Goal: Information Seeking & Learning: Check status

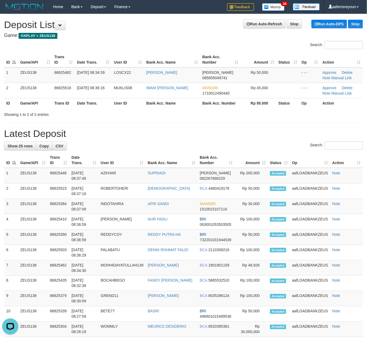
click at [251, 131] on h1 "Latest Deposit" at bounding box center [183, 133] width 359 height 11
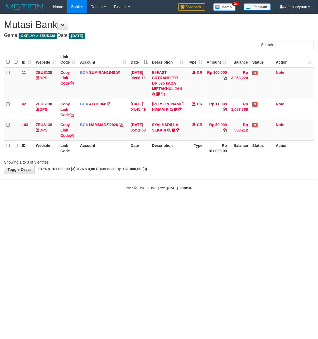
click at [199, 204] on html "Toggle navigation Home Bank Account List Mutasi Bank Search Sync Note Mutasi De…" at bounding box center [159, 102] width 318 height 204
click at [197, 204] on html "Toggle navigation Home Bank Account List Mutasi Bank Search Sync Note Mutasi De…" at bounding box center [159, 102] width 318 height 204
drag, startPoint x: 0, startPoint y: 0, endPoint x: 253, endPoint y: 260, distance: 362.5
click at [212, 204] on html "Toggle navigation Home Bank Account List Mutasi Bank Search Sync Note Mutasi De…" at bounding box center [159, 102] width 318 height 204
click at [193, 204] on html "Toggle navigation Home Bank Account List Mutasi Bank Search Sync Note Mutasi De…" at bounding box center [159, 102] width 318 height 204
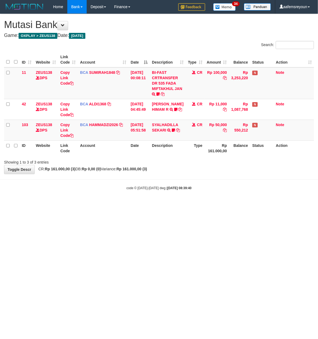
drag, startPoint x: 147, startPoint y: 248, endPoint x: 120, endPoint y: 234, distance: 30.2
click at [145, 204] on html "Toggle navigation Home Bank Account List Mutasi Bank Search Sync Note Mutasi De…" at bounding box center [159, 102] width 318 height 204
click at [163, 204] on html "Toggle navigation Home Bank Account List Mutasi Bank Search Sync Note Mutasi De…" at bounding box center [159, 102] width 318 height 204
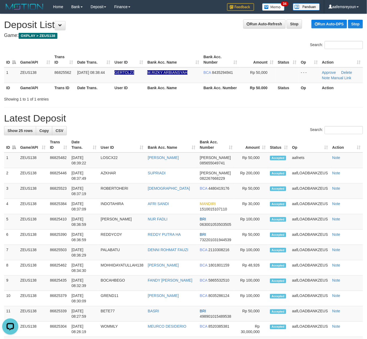
click at [236, 107] on div "**********" at bounding box center [183, 293] width 367 height 559
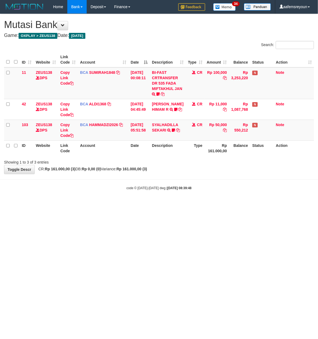
drag, startPoint x: 140, startPoint y: 213, endPoint x: 130, endPoint y: 205, distance: 12.9
click at [140, 204] on html "Toggle navigation Home Bank Account List Mutasi Bank Search Sync Note Mutasi De…" at bounding box center [159, 102] width 318 height 204
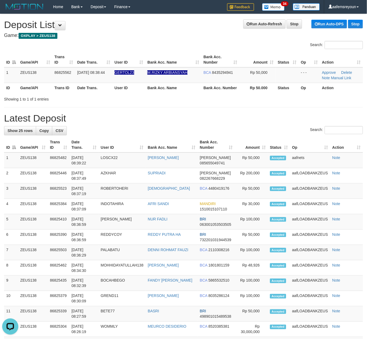
click at [235, 120] on h1 "Latest Deposit" at bounding box center [183, 118] width 359 height 11
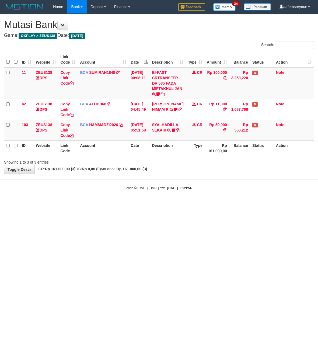
click at [106, 180] on body "Toggle navigation Home Bank Account List Mutasi Bank Search Sync Note Mutasi De…" at bounding box center [159, 102] width 318 height 204
click at [100, 180] on body "Toggle navigation Home Bank Account List Mutasi Bank Search Sync Note Mutasi De…" at bounding box center [159, 102] width 318 height 204
click at [98, 180] on hr at bounding box center [159, 180] width 318 height 0
click at [95, 180] on hr at bounding box center [159, 180] width 318 height 0
click at [70, 162] on div "Showing 1 to 3 of 3 entries" at bounding box center [66, 161] width 125 height 8
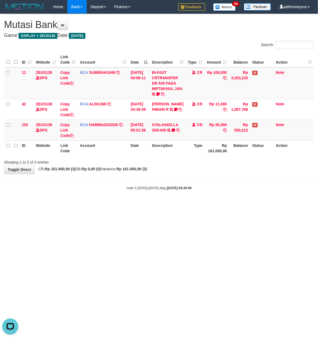
drag, startPoint x: 128, startPoint y: 190, endPoint x: 93, endPoint y: 174, distance: 38.4
click at [127, 188] on small "code © 2012-2018 dwg | 2025/08/31 08:40:09" at bounding box center [159, 188] width 65 height 4
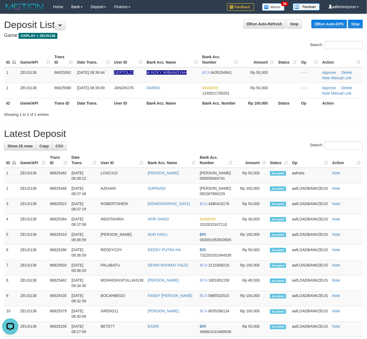
click at [267, 116] on div "Showing 1 to 2 of 2 entries" at bounding box center [183, 114] width 367 height 8
drag, startPoint x: 209, startPoint y: 127, endPoint x: 228, endPoint y: 130, distance: 19.1
click at [214, 129] on div "**********" at bounding box center [183, 301] width 367 height 574
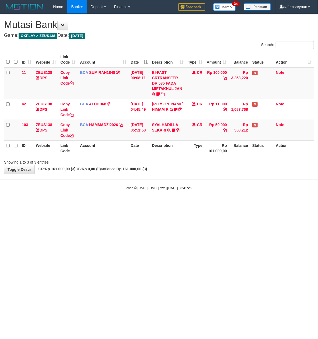
click at [185, 197] on body "Toggle navigation Home Bank Account List Mutasi Bank Search Sync Note Mutasi De…" at bounding box center [159, 102] width 318 height 204
click at [190, 195] on body "Toggle navigation Home Bank Account List Mutasi Bank Search Sync Note Mutasi De…" at bounding box center [159, 102] width 318 height 204
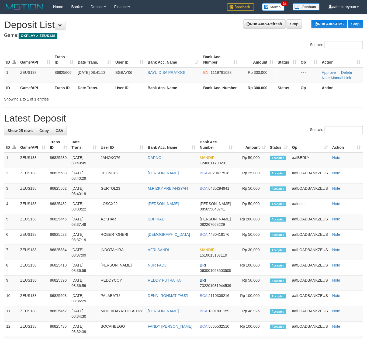
click at [249, 106] on div "**********" at bounding box center [183, 293] width 367 height 559
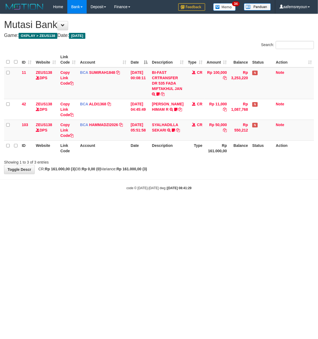
click at [157, 191] on body "Toggle navigation Home Bank Account List Mutasi Bank Search Sync Note Mutasi De…" at bounding box center [159, 102] width 318 height 204
drag, startPoint x: 157, startPoint y: 191, endPoint x: 183, endPoint y: 190, distance: 25.1
click at [162, 190] on body "Toggle navigation Home Bank Account List Mutasi Bank Search Sync Note Mutasi De…" at bounding box center [159, 102] width 318 height 204
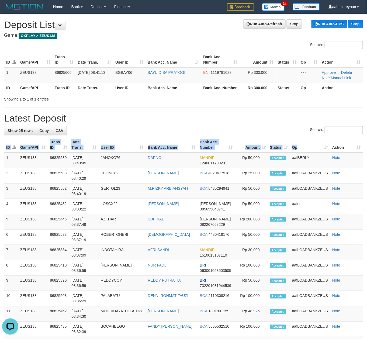
drag, startPoint x: 285, startPoint y: 115, endPoint x: 299, endPoint y: 119, distance: 14.4
click at [285, 115] on h1 "Latest Deposit" at bounding box center [183, 118] width 359 height 11
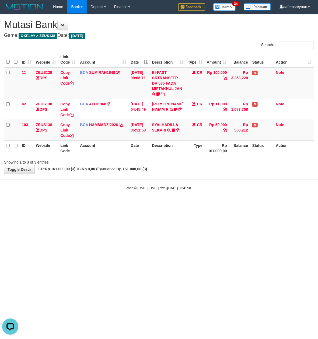
click at [211, 204] on html "Toggle navigation Home Bank Account List Mutasi Bank Search Sync Note Mutasi De…" at bounding box center [159, 102] width 318 height 204
click at [210, 204] on html "Toggle navigation Home Bank Account List Mutasi Bank Search Sync Note Mutasi De…" at bounding box center [159, 102] width 318 height 204
click at [208, 204] on html "Toggle navigation Home Bank Account List Mutasi Bank Search Sync Note Mutasi De…" at bounding box center [159, 102] width 318 height 204
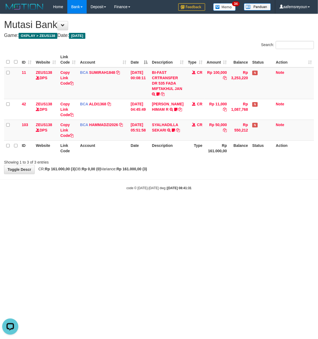
drag, startPoint x: 202, startPoint y: 218, endPoint x: 210, endPoint y: 215, distance: 7.9
click at [202, 204] on html "Toggle navigation Home Bank Account List Mutasi Bank Search Sync Note Mutasi De…" at bounding box center [159, 102] width 318 height 204
click at [170, 204] on html "Toggle navigation Home Bank Account List Mutasi Bank Search Sync Note Mutasi De…" at bounding box center [159, 102] width 318 height 204
click at [173, 204] on html "Toggle navigation Home Bank Account List Mutasi Bank Search Sync Note Mutasi De…" at bounding box center [159, 102] width 318 height 204
click at [163, 204] on html "Toggle navigation Home Bank Account List Mutasi Bank Search Sync Note Mutasi De…" at bounding box center [159, 102] width 318 height 204
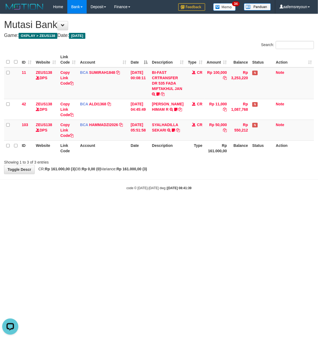
drag, startPoint x: 174, startPoint y: 254, endPoint x: 317, endPoint y: 214, distance: 148.7
click at [175, 204] on html "Toggle navigation Home Bank Account List Mutasi Bank Search Sync Note Mutasi De…" at bounding box center [159, 102] width 318 height 204
click at [119, 198] on body "Toggle navigation Home Bank Account List Mutasi Bank Search Sync Note Mutasi De…" at bounding box center [159, 102] width 318 height 204
click at [116, 198] on body "Toggle navigation Home Bank Account List Mutasi Bank Search Sync Note Mutasi De…" at bounding box center [159, 102] width 318 height 204
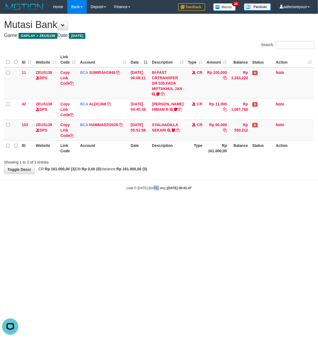
drag, startPoint x: 154, startPoint y: 232, endPoint x: 160, endPoint y: 232, distance: 6.2
click at [160, 204] on html "Toggle navigation Home Bank Account List Mutasi Bank Search Sync Note Mutasi De…" at bounding box center [159, 102] width 318 height 204
click at [107, 204] on html "Toggle navigation Home Bank Account List Mutasi Bank Search Sync Note Mutasi De…" at bounding box center [159, 102] width 318 height 204
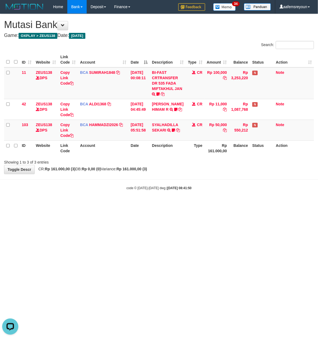
click at [107, 204] on html "Toggle navigation Home Bank Account List Mutasi Bank Search Sync Note Mutasi De…" at bounding box center [159, 102] width 318 height 204
click at [199, 204] on html "Toggle navigation Home Bank Account List Mutasi Bank Search Sync Note Mutasi De…" at bounding box center [159, 102] width 318 height 204
click at [157, 204] on html "Toggle navigation Home Bank Account List Mutasi Bank Search Sync Note Mutasi De…" at bounding box center [159, 102] width 318 height 204
click at [142, 204] on html "Toggle navigation Home Bank Account List Mutasi Bank Search Sync Note Mutasi De…" at bounding box center [159, 102] width 318 height 204
click at [138, 204] on html "Toggle navigation Home Bank Account List Mutasi Bank Search Sync Note Mutasi De…" at bounding box center [159, 102] width 318 height 204
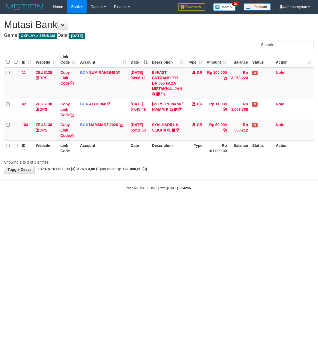
click at [137, 204] on html "Toggle navigation Home Bank Account List Mutasi Bank Search Sync Note Mutasi De…" at bounding box center [159, 102] width 318 height 204
click at [136, 204] on html "Toggle navigation Home Bank Account List Mutasi Bank Search Sync Note Mutasi De…" at bounding box center [159, 102] width 318 height 204
click at [134, 204] on html "Toggle navigation Home Bank Account List Mutasi Bank Search Sync Note Mutasi De…" at bounding box center [159, 102] width 318 height 204
click at [133, 204] on html "Toggle navigation Home Bank Account List Mutasi Bank Search Sync Note Mutasi De…" at bounding box center [159, 102] width 318 height 204
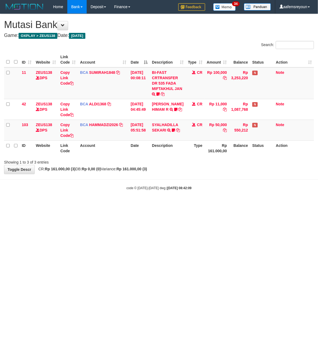
click at [133, 204] on html "Toggle navigation Home Bank Account List Mutasi Bank Search Sync Note Mutasi De…" at bounding box center [159, 102] width 318 height 204
click at [131, 204] on html "Toggle navigation Home Bank Account List Mutasi Bank Search Sync Note Mutasi De…" at bounding box center [159, 102] width 318 height 204
click at [125, 204] on html "Toggle navigation Home Bank Account List Mutasi Bank Search Sync Note Mutasi De…" at bounding box center [159, 102] width 318 height 204
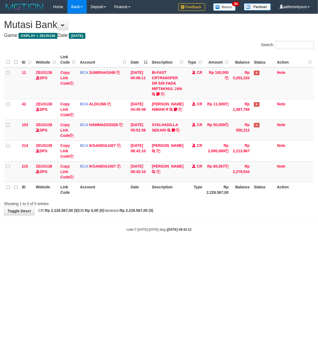
click at [124, 235] on body "Toggle navigation Home Bank Account List Mutasi Bank Search Sync Note Mutasi De…" at bounding box center [159, 123] width 318 height 246
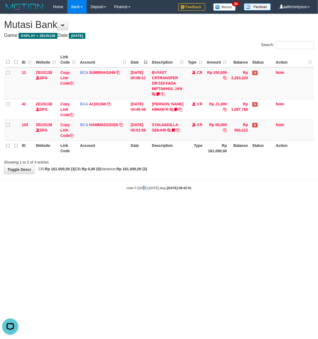
drag, startPoint x: 144, startPoint y: 246, endPoint x: 143, endPoint y: 241, distance: 5.0
click at [144, 204] on html "Toggle navigation Home Bank Account List Mutasi Bank Search Sync Note Mutasi De…" at bounding box center [159, 102] width 318 height 204
click at [143, 204] on html "Toggle navigation Home Bank Account List Mutasi Bank Search Sync Note Mutasi De…" at bounding box center [159, 102] width 318 height 204
click at [144, 204] on html "Toggle navigation Home Bank Account List Mutasi Bank Search Sync Note Mutasi De…" at bounding box center [159, 102] width 318 height 204
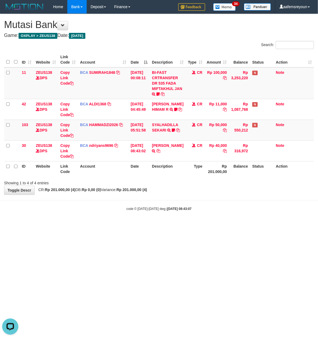
click at [107, 225] on body "Toggle navigation Home Bank Account List Mutasi Bank Search Sync Note Mutasi De…" at bounding box center [159, 112] width 318 height 225
click at [106, 225] on body "Toggle navigation Home Bank Account List Mutasi Bank Search Sync Note Mutasi De…" at bounding box center [159, 112] width 318 height 225
click at [80, 220] on body "Toggle navigation Home Bank Account List Mutasi Bank Search Sync Note Mutasi De…" at bounding box center [159, 112] width 318 height 225
drag, startPoint x: 78, startPoint y: 221, endPoint x: 70, endPoint y: 220, distance: 7.8
click at [78, 219] on body "Toggle navigation Home Bank Account List Mutasi Bank Search Sync Note Mutasi De…" at bounding box center [159, 112] width 318 height 225
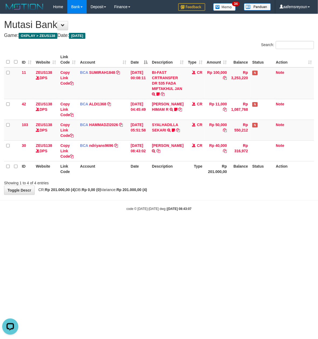
click at [68, 221] on body "Toggle navigation Home Bank Account List Mutasi Bank Search Sync Note Mutasi De…" at bounding box center [159, 112] width 318 height 225
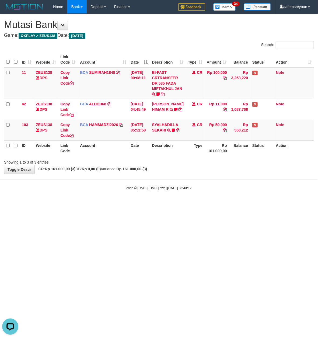
drag, startPoint x: 105, startPoint y: 226, endPoint x: 110, endPoint y: 230, distance: 6.7
click at [107, 204] on html "Toggle navigation Home Bank Account List Mutasi Bank Search Sync Note Mutasi De…" at bounding box center [159, 102] width 318 height 204
click at [130, 204] on html "Toggle navigation Home Bank Account List Mutasi Bank Search Sync Note Mutasi De…" at bounding box center [159, 102] width 318 height 204
drag, startPoint x: 0, startPoint y: 0, endPoint x: 131, endPoint y: 242, distance: 275.1
click at [131, 204] on html "Toggle navigation Home Bank Account List Mutasi Bank Search Sync Note Mutasi De…" at bounding box center [159, 102] width 318 height 204
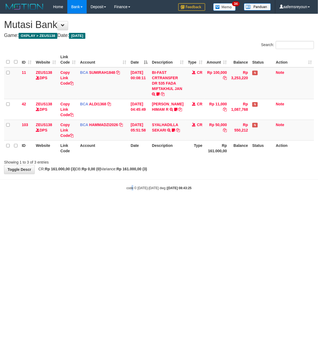
click at [134, 204] on html "Toggle navigation Home Bank Account List Mutasi Bank Search Sync Note Mutasi De…" at bounding box center [159, 102] width 318 height 204
drag, startPoint x: 0, startPoint y: 0, endPoint x: 116, endPoint y: 259, distance: 283.9
click at [116, 204] on html "Toggle navigation Home Bank Account List Mutasi Bank Search Sync Note Mutasi De…" at bounding box center [159, 102] width 318 height 204
click at [214, 204] on html "Toggle navigation Home Bank Account List Mutasi Bank Search Sync Note Mutasi De…" at bounding box center [159, 102] width 318 height 204
click at [209, 204] on html "Toggle navigation Home Bank Account List Mutasi Bank Search Sync Note Mutasi De…" at bounding box center [159, 102] width 318 height 204
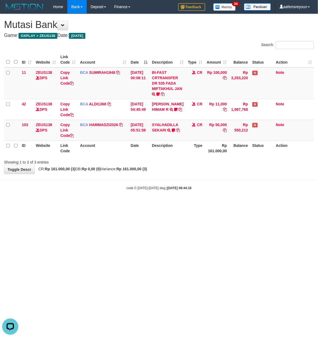
click at [208, 204] on html "Toggle navigation Home Bank Account List Mutasi Bank Search Sync Note Mutasi De…" at bounding box center [159, 102] width 318 height 204
click at [131, 204] on html "Toggle navigation Home Bank Account List Mutasi Bank Search Sync Note Mutasi De…" at bounding box center [159, 102] width 318 height 204
click at [135, 204] on html "Toggle navigation Home Bank Account List Mutasi Bank Search Sync Note Mutasi De…" at bounding box center [159, 102] width 318 height 204
drag, startPoint x: 0, startPoint y: 0, endPoint x: 133, endPoint y: 216, distance: 253.8
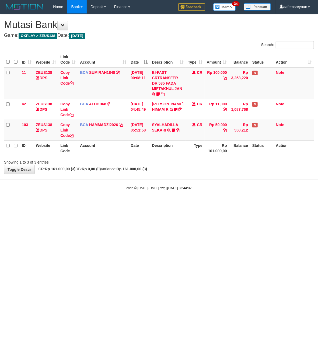
click at [133, 204] on html "Toggle navigation Home Bank Account List Mutasi Bank Search Sync Note Mutasi De…" at bounding box center [159, 102] width 318 height 204
drag, startPoint x: 135, startPoint y: 217, endPoint x: 138, endPoint y: 219, distance: 4.1
click at [135, 204] on html "Toggle navigation Home Bank Account List Mutasi Bank Search Sync Note Mutasi De…" at bounding box center [159, 102] width 318 height 204
click at [201, 204] on html "Toggle navigation Home Bank Account List Mutasi Bank Search Sync Note Mutasi De…" at bounding box center [159, 102] width 318 height 204
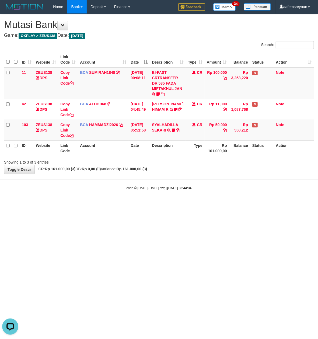
click at [202, 204] on html "Toggle navigation Home Bank Account List Mutasi Bank Search Sync Note Mutasi De…" at bounding box center [159, 102] width 318 height 204
click at [203, 204] on html "Toggle navigation Home Bank Account List Mutasi Bank Search Sync Note Mutasi De…" at bounding box center [159, 102] width 318 height 204
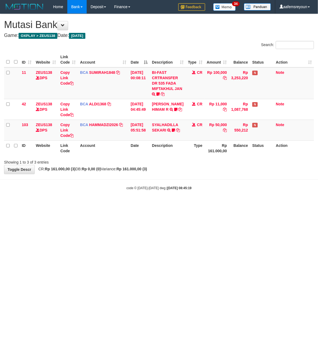
click at [202, 204] on html "Toggle navigation Home Bank Account List Mutasi Bank Search Sync Note Mutasi De…" at bounding box center [159, 102] width 318 height 204
click at [201, 204] on html "Toggle navigation Home Bank Account List Mutasi Bank Search Sync Note Mutasi De…" at bounding box center [159, 102] width 318 height 204
drag, startPoint x: 198, startPoint y: 236, endPoint x: 195, endPoint y: 235, distance: 3.6
click at [197, 204] on html "Toggle navigation Home Bank Account List Mutasi Bank Search Sync Note Mutasi De…" at bounding box center [159, 102] width 318 height 204
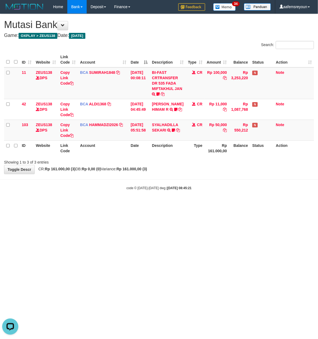
click at [176, 204] on html "Toggle navigation Home Bank Account List Mutasi Bank Search Sync Note Mutasi De…" at bounding box center [159, 102] width 318 height 204
drag, startPoint x: 211, startPoint y: 188, endPoint x: 202, endPoint y: 190, distance: 8.5
click at [202, 190] on div "code © [DATE]-[DATE] dwg | [DATE] 08:45:58" at bounding box center [159, 187] width 318 height 5
click at [205, 195] on body "Toggle navigation Home Bank Account List Mutasi Bank Search Sync Note Mutasi De…" at bounding box center [159, 102] width 318 height 204
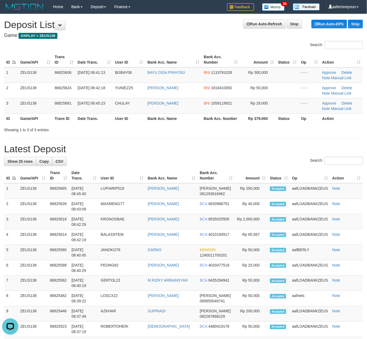
drag, startPoint x: 166, startPoint y: 109, endPoint x: 369, endPoint y: 150, distance: 206.9
click at [173, 111] on td "AHMAD MUKLIS" at bounding box center [173, 105] width 56 height 15
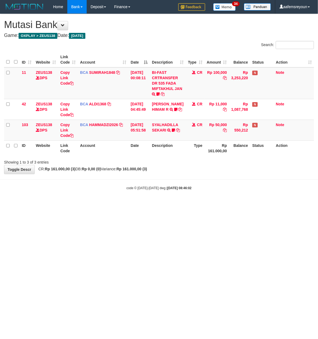
click at [202, 198] on body "Toggle navigation Home Bank Account List Mutasi Bank Search Sync Note Mutasi De…" at bounding box center [159, 102] width 318 height 204
drag, startPoint x: 0, startPoint y: 0, endPoint x: 188, endPoint y: 208, distance: 280.3
click at [189, 204] on html "Toggle navigation Home Bank Account List Mutasi Bank Search Sync Note Mutasi De…" at bounding box center [159, 102] width 318 height 204
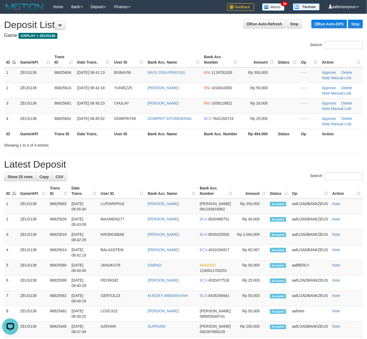
drag, startPoint x: 247, startPoint y: 169, endPoint x: 251, endPoint y: 169, distance: 3.9
click at [248, 169] on h1 "Latest Deposit" at bounding box center [183, 164] width 359 height 11
drag, startPoint x: 199, startPoint y: 157, endPoint x: 202, endPoint y: 156, distance: 3.2
click at [200, 156] on div "**********" at bounding box center [183, 316] width 367 height 605
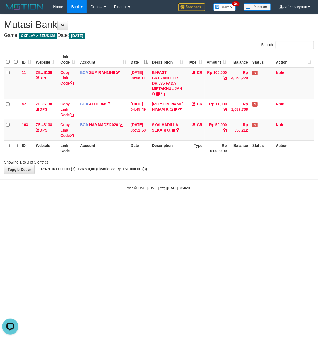
click at [186, 204] on html "Toggle navigation Home Bank Account List Mutasi Bank Search Sync Note Mutasi De…" at bounding box center [159, 102] width 318 height 204
drag, startPoint x: 144, startPoint y: 215, endPoint x: 118, endPoint y: 206, distance: 27.2
click at [141, 204] on html "Toggle navigation Home Bank Account List Mutasi Bank Search Sync Note Mutasi De…" at bounding box center [159, 102] width 318 height 204
click at [228, 204] on html "Toggle navigation Home Bank Account List Mutasi Bank Search Sync Note Mutasi De…" at bounding box center [159, 102] width 318 height 204
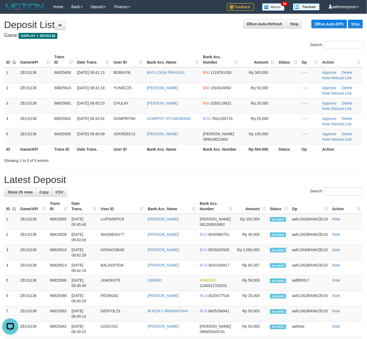
drag, startPoint x: 228, startPoint y: 183, endPoint x: 354, endPoint y: 204, distance: 128.0
click at [229, 183] on h1 "Latest Deposit" at bounding box center [183, 179] width 359 height 11
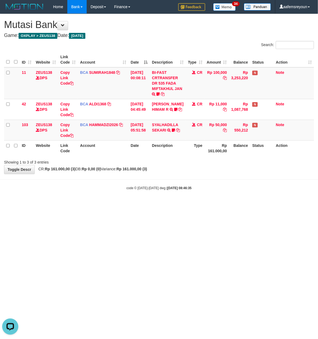
click at [248, 204] on html "Toggle navigation Home Bank Account List Mutasi Bank Search Sync Note Mutasi De…" at bounding box center [159, 102] width 318 height 204
click at [148, 204] on html "Toggle navigation Home Bank Account List Mutasi Bank Search Sync Note Mutasi De…" at bounding box center [159, 102] width 318 height 204
click at [145, 204] on html "Toggle navigation Home Bank Account List Mutasi Bank Search Sync Note Mutasi De…" at bounding box center [159, 102] width 318 height 204
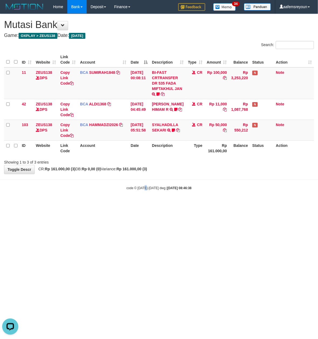
click at [146, 204] on html "Toggle navigation Home Bank Account List Mutasi Bank Search Sync Note Mutasi De…" at bounding box center [159, 102] width 318 height 204
click at [148, 204] on html "Toggle navigation Home Bank Account List Mutasi Bank Search Sync Note Mutasi De…" at bounding box center [159, 102] width 318 height 204
click at [149, 204] on html "Toggle navigation Home Bank Account List Mutasi Bank Search Sync Note Mutasi De…" at bounding box center [159, 102] width 318 height 204
click at [150, 204] on html "Toggle navigation Home Bank Account List Mutasi Bank Search Sync Note Mutasi De…" at bounding box center [159, 102] width 318 height 204
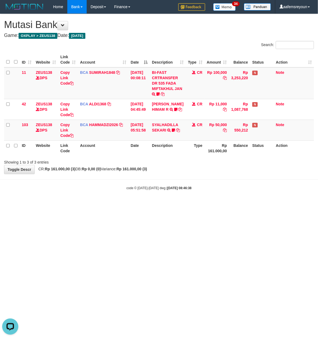
click at [150, 204] on html "Toggle navigation Home Bank Account List Mutasi Bank Search Sync Note Mutasi De…" at bounding box center [159, 102] width 318 height 204
drag, startPoint x: 158, startPoint y: 216, endPoint x: 161, endPoint y: 216, distance: 3.0
click at [161, 204] on html "Toggle navigation Home Bank Account List Mutasi Bank Search Sync Note Mutasi De…" at bounding box center [159, 102] width 318 height 204
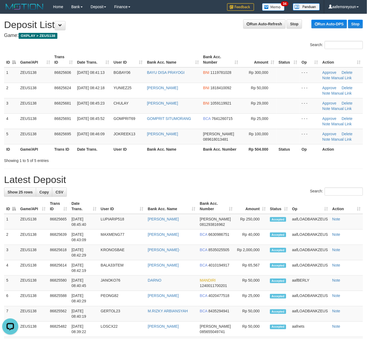
drag, startPoint x: 196, startPoint y: 190, endPoint x: 198, endPoint y: 188, distance: 2.8
click at [197, 188] on div "Search:" at bounding box center [183, 192] width 359 height 9
click at [259, 196] on div "Search:" at bounding box center [183, 192] width 359 height 9
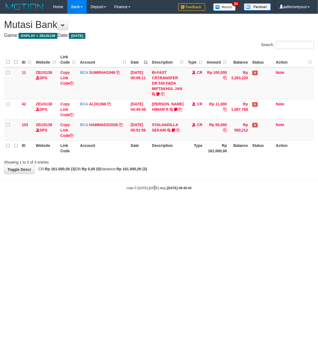
drag, startPoint x: 153, startPoint y: 234, endPoint x: 156, endPoint y: 238, distance: 4.1
click at [156, 204] on html "Toggle navigation Home Bank Account List Mutasi Bank Search Sync Note Mutasi De…" at bounding box center [159, 102] width 318 height 204
drag, startPoint x: 182, startPoint y: 235, endPoint x: 180, endPoint y: 238, distance: 3.5
click at [182, 204] on html "Toggle navigation Home Bank Account List Mutasi Bank Search Sync Note Mutasi De…" at bounding box center [159, 102] width 318 height 204
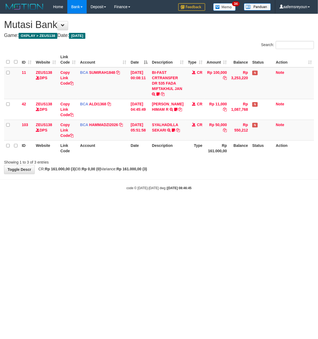
click at [80, 204] on html "Toggle navigation Home Bank Account List Mutasi Bank Search Sync Note Mutasi De…" at bounding box center [159, 102] width 318 height 204
click at [116, 204] on html "Toggle navigation Home Bank Account List Mutasi Bank Search Sync Note Mutasi De…" at bounding box center [159, 102] width 318 height 204
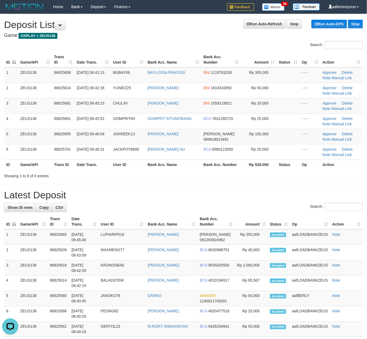
drag, startPoint x: 164, startPoint y: 188, endPoint x: 291, endPoint y: 216, distance: 130.4
click at [164, 188] on div "**********" at bounding box center [183, 332] width 367 height 636
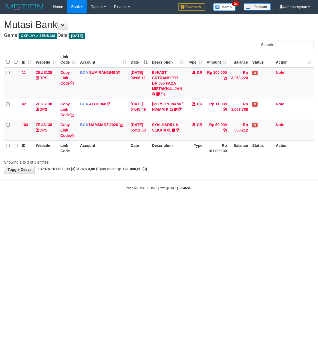
click at [88, 204] on html "Toggle navigation Home Bank Account List Mutasi Bank Search Sync Note Mutasi De…" at bounding box center [159, 102] width 318 height 204
click at [182, 204] on html "Toggle navigation Home Bank Account List Mutasi Bank Search Sync Note Mutasi De…" at bounding box center [159, 102] width 318 height 204
click at [183, 204] on html "Toggle navigation Home Bank Account List Mutasi Bank Search Sync Note Mutasi De…" at bounding box center [159, 102] width 318 height 204
click at [180, 204] on html "Toggle navigation Home Bank Account List Mutasi Bank Search Sync Note Mutasi De…" at bounding box center [159, 102] width 318 height 204
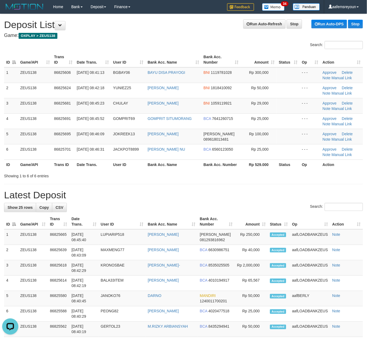
drag, startPoint x: 175, startPoint y: 208, endPoint x: 342, endPoint y: 225, distance: 168.0
click at [175, 208] on div "Search:" at bounding box center [183, 207] width 359 height 9
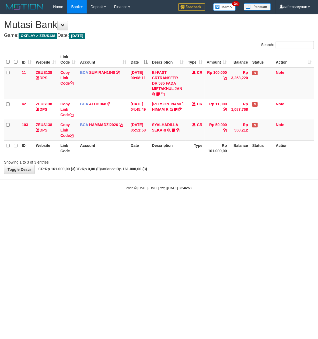
click at [107, 204] on html "Toggle navigation Home Bank Account List Mutasi Bank Search Sync Note Mutasi De…" at bounding box center [159, 102] width 318 height 204
drag, startPoint x: 101, startPoint y: 240, endPoint x: 104, endPoint y: 240, distance: 2.7
click at [104, 204] on html "Toggle navigation Home Bank Account List Mutasi Bank Search Sync Note Mutasi De…" at bounding box center [159, 102] width 318 height 204
click at [101, 204] on html "Toggle navigation Home Bank Account List Mutasi Bank Search Sync Note Mutasi De…" at bounding box center [159, 102] width 318 height 204
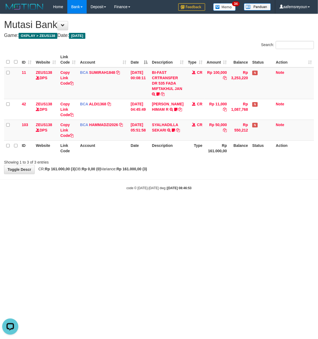
click at [100, 204] on html "Toggle navigation Home Bank Account List Mutasi Bank Search Sync Note Mutasi De…" at bounding box center [159, 102] width 318 height 204
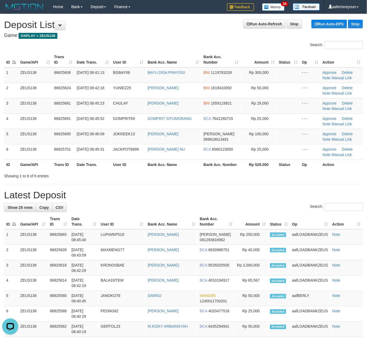
drag, startPoint x: 151, startPoint y: 205, endPoint x: 153, endPoint y: 200, distance: 6.1
click at [193, 173] on div "Showing 1 to 6 of 6 entries" at bounding box center [183, 175] width 367 height 8
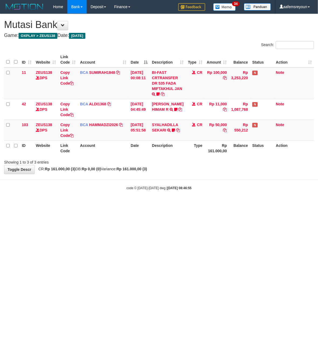
drag, startPoint x: 100, startPoint y: 243, endPoint x: 100, endPoint y: 239, distance: 3.8
click at [100, 204] on html "Toggle navigation Home Bank Account List Mutasi Bank Search Sync Note Mutasi De…" at bounding box center [159, 102] width 318 height 204
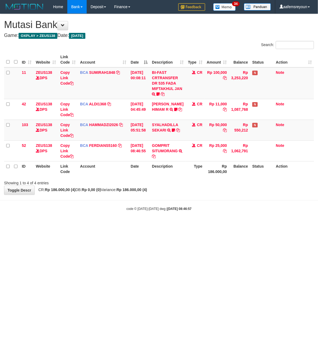
click at [113, 225] on html "Toggle navigation Home Bank Account List Mutasi Bank Search Sync Note Mutasi De…" at bounding box center [159, 112] width 318 height 225
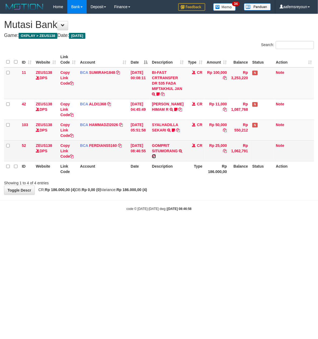
click at [156, 157] on icon at bounding box center [154, 156] width 4 height 4
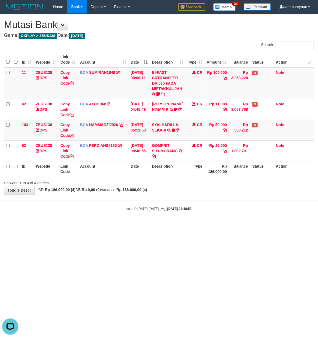
drag, startPoint x: 215, startPoint y: 259, endPoint x: 5, endPoint y: 217, distance: 213.7
click at [211, 225] on html "Toggle navigation Home Bank Account List Mutasi Bank Search Sync Note Mutasi De…" at bounding box center [159, 112] width 318 height 225
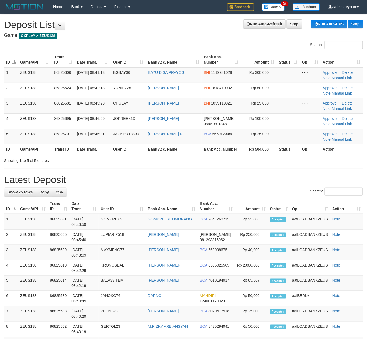
drag, startPoint x: 196, startPoint y: 176, endPoint x: 217, endPoint y: 177, distance: 20.6
click at [202, 176] on h1 "Latest Deposit" at bounding box center [183, 179] width 359 height 11
drag, startPoint x: 324, startPoint y: 179, endPoint x: 312, endPoint y: 181, distance: 12.1
click at [312, 181] on h1 "Latest Deposit" at bounding box center [183, 179] width 359 height 11
drag, startPoint x: 273, startPoint y: 183, endPoint x: 281, endPoint y: 185, distance: 8.4
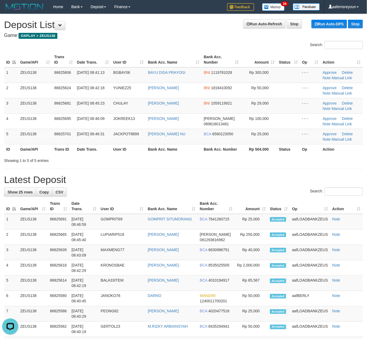
click at [275, 184] on h1 "Latest Deposit" at bounding box center [183, 179] width 359 height 11
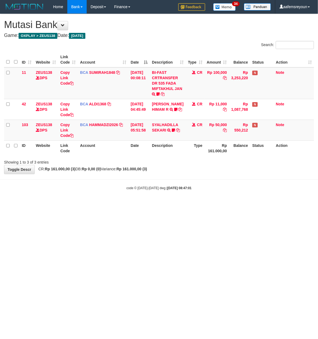
click at [17, 201] on body "Toggle navigation Home Bank Account List Mutasi Bank Search Sync Note Mutasi De…" at bounding box center [159, 102] width 318 height 204
click at [186, 204] on html "Toggle navigation Home Bank Account List Mutasi Bank Search Sync Note Mutasi De…" at bounding box center [159, 102] width 318 height 204
drag, startPoint x: 77, startPoint y: 192, endPoint x: 57, endPoint y: 193, distance: 19.5
click at [64, 193] on body "Toggle navigation Home Bank Account List Mutasi Bank Search Sync Note Mutasi De…" at bounding box center [159, 102] width 318 height 204
click at [95, 202] on body "Toggle navigation Home Bank Account List Mutasi Bank Search Sync Note Mutasi De…" at bounding box center [159, 102] width 318 height 204
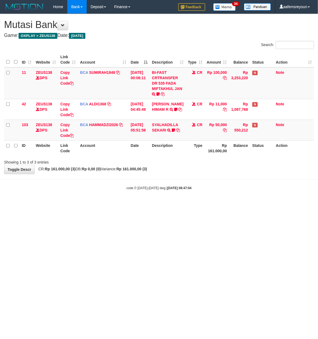
click at [94, 202] on body "Toggle navigation Home Bank Account List Mutasi Bank Search Sync Note Mutasi De…" at bounding box center [159, 102] width 318 height 204
click at [94, 203] on body "Toggle navigation Home Bank Account List Mutasi Bank Search Sync Note Mutasi De…" at bounding box center [159, 102] width 318 height 204
click at [93, 203] on body "Toggle navigation Home Bank Account List Mutasi Bank Search Sync Note Mutasi De…" at bounding box center [159, 102] width 318 height 204
click at [88, 202] on body "Toggle navigation Home Bank Account List Mutasi Bank Search Sync Note Mutasi De…" at bounding box center [159, 102] width 318 height 204
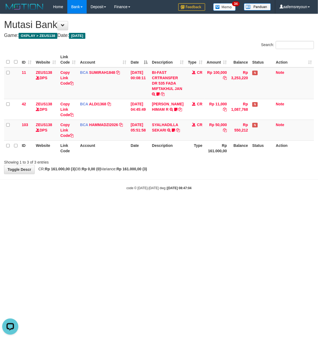
click at [89, 201] on body "Toggle navigation Home Bank Account List Mutasi Bank Search Sync Note Mutasi De…" at bounding box center [159, 102] width 318 height 204
drag, startPoint x: 89, startPoint y: 201, endPoint x: 100, endPoint y: 193, distance: 13.8
click at [90, 200] on body "Toggle navigation Home Bank Account List Mutasi Bank Search Sync Note Mutasi De…" at bounding box center [159, 102] width 318 height 204
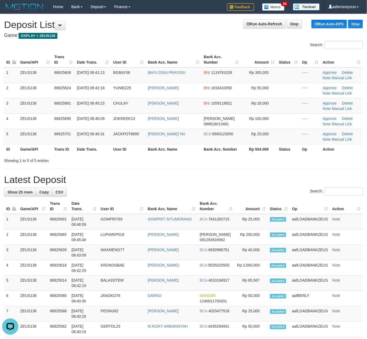
drag, startPoint x: 253, startPoint y: 174, endPoint x: 370, endPoint y: 203, distance: 121.4
click at [255, 175] on h1 "Latest Deposit" at bounding box center [183, 179] width 359 height 11
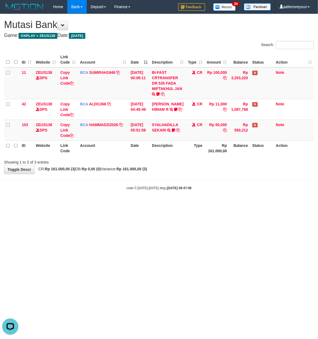
drag, startPoint x: 80, startPoint y: 222, endPoint x: 59, endPoint y: 219, distance: 21.8
click at [76, 204] on html "Toggle navigation Home Bank Account List Mutasi Bank Search Sync Note Mutasi De…" at bounding box center [159, 102] width 318 height 204
click at [128, 204] on html "Toggle navigation Home Bank Account List Mutasi Bank Search Sync Note Mutasi De…" at bounding box center [159, 102] width 318 height 204
drag, startPoint x: 126, startPoint y: 217, endPoint x: 122, endPoint y: 223, distance: 7.6
click at [122, 204] on html "Toggle navigation Home Bank Account List Mutasi Bank Search Sync Note Mutasi De…" at bounding box center [159, 102] width 318 height 204
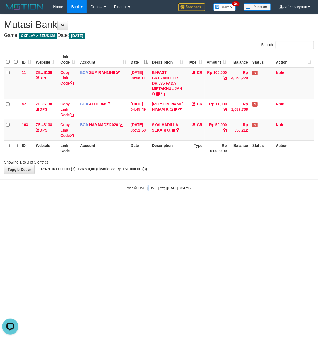
click at [149, 204] on html "Toggle navigation Home Bank Account List Mutasi Bank Search Sync Note Mutasi De…" at bounding box center [159, 102] width 318 height 204
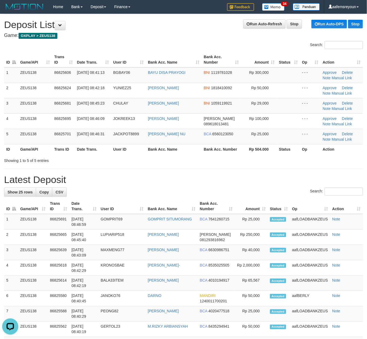
click at [218, 167] on div "**********" at bounding box center [183, 324] width 367 height 620
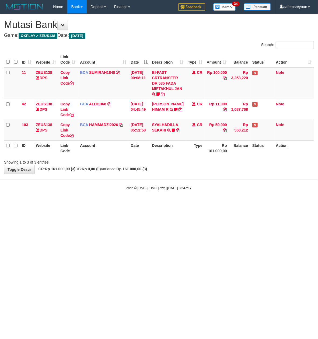
click at [124, 204] on html "Toggle navigation Home Bank Account List Mutasi Bank Search Sync Note Mutasi De…" at bounding box center [159, 102] width 318 height 204
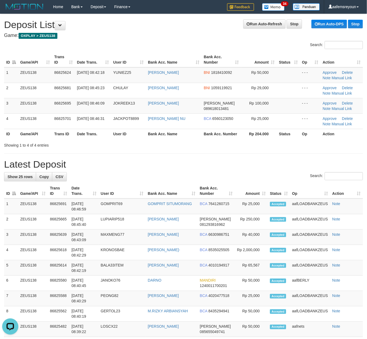
click at [261, 184] on th "Amount" at bounding box center [251, 190] width 33 height 15
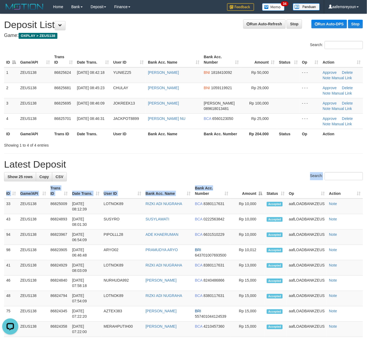
drag, startPoint x: 226, startPoint y: 177, endPoint x: 229, endPoint y: 187, distance: 10.2
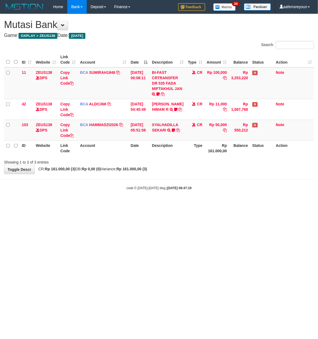
click at [99, 204] on html "Toggle navigation Home Bank Account List Mutasi Bank Search Sync Note Mutasi De…" at bounding box center [159, 102] width 318 height 204
click at [105, 204] on html "Toggle navigation Home Bank Account List Mutasi Bank Search Sync Note Mutasi De…" at bounding box center [159, 102] width 318 height 204
click at [106, 204] on html "Toggle navigation Home Bank Account List Mutasi Bank Search Sync Note Mutasi De…" at bounding box center [159, 102] width 318 height 204
click at [109, 204] on html "Toggle navigation Home Bank Account List Mutasi Bank Search Sync Note Mutasi De…" at bounding box center [159, 102] width 318 height 204
click at [110, 204] on html "Toggle navigation Home Bank Account List Mutasi Bank Search Sync Note Mutasi De…" at bounding box center [159, 102] width 318 height 204
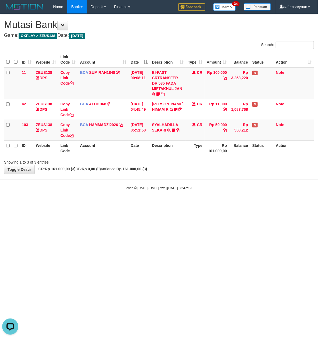
click at [111, 204] on html "Toggle navigation Home Bank Account List Mutasi Bank Search Sync Note Mutasi De…" at bounding box center [159, 102] width 318 height 204
drag, startPoint x: 0, startPoint y: 0, endPoint x: 111, endPoint y: 214, distance: 241.1
click at [111, 204] on html "Toggle navigation Home Bank Account List Mutasi Bank Search Sync Note Mutasi De…" at bounding box center [159, 102] width 318 height 204
click at [112, 204] on html "Toggle navigation Home Bank Account List Mutasi Bank Search Sync Note Mutasi De…" at bounding box center [159, 102] width 318 height 204
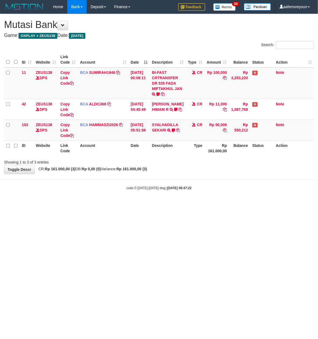
click at [118, 204] on html "Toggle navigation Home Bank Account List Mutasi Bank Search Sync Note Mutasi De…" at bounding box center [159, 102] width 318 height 204
drag, startPoint x: 163, startPoint y: 211, endPoint x: 26, endPoint y: 194, distance: 137.7
click at [162, 204] on html "Toggle navigation Home Bank Account List Mutasi Bank Search Sync Note Mutasi De…" at bounding box center [159, 102] width 318 height 204
drag, startPoint x: 147, startPoint y: 210, endPoint x: 138, endPoint y: 194, distance: 18.0
click at [139, 194] on html "Toggle navigation Home Bank Account List Mutasi Bank Search Sync Note Mutasi De…" at bounding box center [159, 102] width 318 height 204
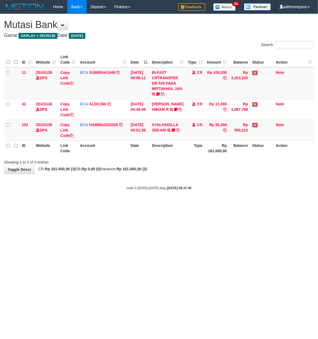
click at [167, 204] on html "Toggle navigation Home Bank Account List Mutasi Bank Search Sync Note Mutasi De…" at bounding box center [159, 102] width 318 height 204
click at [165, 204] on html "Toggle navigation Home Bank Account List Mutasi Bank Search Sync Note Mutasi De…" at bounding box center [159, 102] width 318 height 204
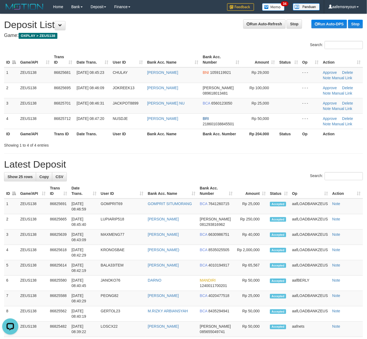
click at [229, 152] on div "**********" at bounding box center [183, 316] width 367 height 605
drag, startPoint x: 239, startPoint y: 170, endPoint x: 371, endPoint y: 177, distance: 132.3
click at [239, 170] on div "**********" at bounding box center [183, 316] width 367 height 605
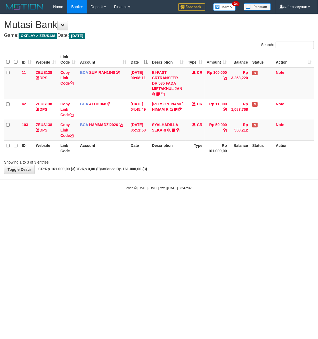
click at [134, 204] on html "Toggle navigation Home Bank Account List Mutasi Bank Search Sync Note Mutasi De…" at bounding box center [159, 102] width 318 height 204
click at [131, 204] on html "Toggle navigation Home Bank Account List Mutasi Bank Search Sync Note Mutasi De…" at bounding box center [159, 102] width 318 height 204
click at [135, 204] on html "Toggle navigation Home Bank Account List Mutasi Bank Search Sync Note Mutasi De…" at bounding box center [159, 102] width 318 height 204
click at [134, 204] on html "Toggle navigation Home Bank Account List Mutasi Bank Search Sync Note Mutasi De…" at bounding box center [159, 102] width 318 height 204
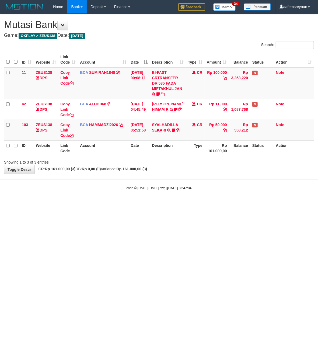
click at [135, 204] on html "Toggle navigation Home Bank Account List Mutasi Bank Search Sync Note Mutasi De…" at bounding box center [159, 102] width 318 height 204
drag, startPoint x: 0, startPoint y: 0, endPoint x: 134, endPoint y: 210, distance: 248.8
click at [134, 204] on html "Toggle navigation Home Bank Account List Mutasi Bank Search Sync Note Mutasi De…" at bounding box center [159, 102] width 318 height 204
click at [141, 204] on html "Toggle navigation Home Bank Account List Mutasi Bank Search Sync Note Mutasi De…" at bounding box center [159, 102] width 318 height 204
click at [210, 204] on html "Toggle navigation Home Bank Account List Mutasi Bank Search Sync Note Mutasi De…" at bounding box center [159, 102] width 318 height 204
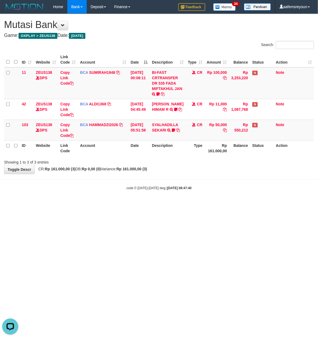
click at [207, 204] on html "Toggle navigation Home Bank Account List Mutasi Bank Search Sync Note Mutasi De…" at bounding box center [159, 102] width 318 height 204
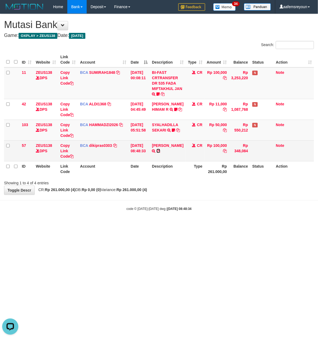
click at [160, 152] on icon at bounding box center [159, 151] width 4 height 4
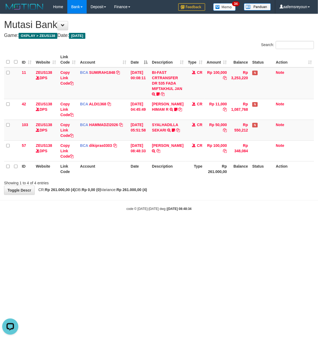
click at [123, 200] on body "Toggle navigation Home Bank Account List Mutasi Bank Search Sync Note Mutasi De…" at bounding box center [159, 112] width 318 height 225
drag, startPoint x: 126, startPoint y: 201, endPoint x: 125, endPoint y: 193, distance: 7.6
click at [127, 201] on hr at bounding box center [159, 200] width 318 height 0
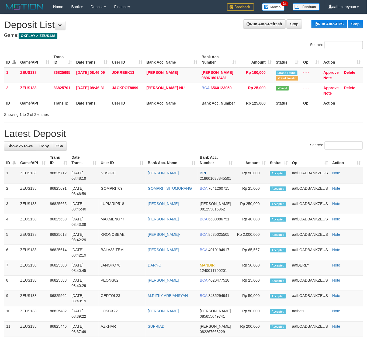
drag, startPoint x: 217, startPoint y: 175, endPoint x: 231, endPoint y: 178, distance: 14.1
click at [217, 175] on td "BRI 218601038845501" at bounding box center [216, 176] width 37 height 16
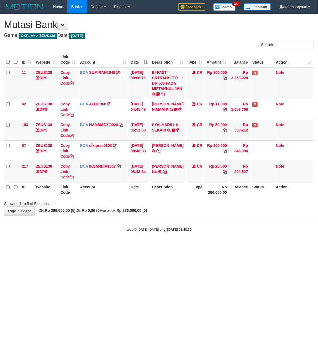
click at [131, 225] on body "Toggle navigation Home Bank Account List Mutasi Bank Search Sync Note Mutasi De…" at bounding box center [159, 123] width 318 height 246
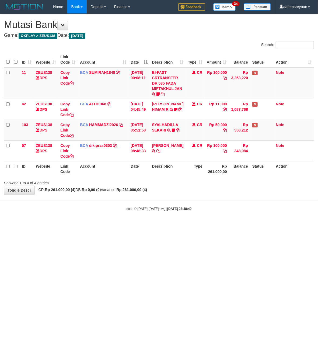
click at [115, 225] on html "Toggle navigation Home Bank Account List Mutasi Bank Search Sync Note Mutasi De…" at bounding box center [159, 112] width 318 height 225
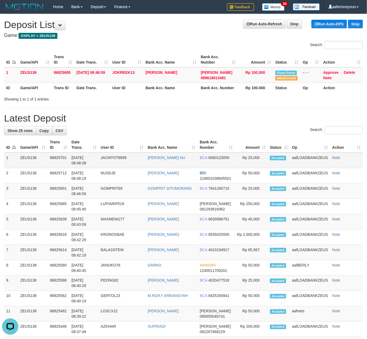
drag, startPoint x: 169, startPoint y: 120, endPoint x: 334, endPoint y: 162, distance: 169.6
click at [170, 120] on h1 "Latest Deposit" at bounding box center [183, 118] width 359 height 11
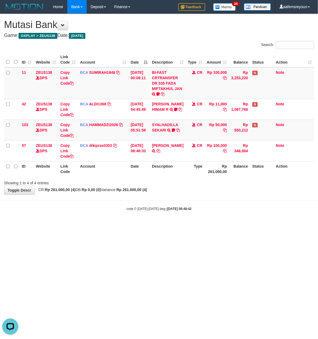
click at [190, 225] on html "Toggle navigation Home Bank Account List Mutasi Bank Search Sync Note Mutasi De…" at bounding box center [159, 112] width 318 height 225
click at [189, 225] on html "Toggle navigation Home Bank Account List Mutasi Bank Search Sync Note Mutasi De…" at bounding box center [159, 112] width 318 height 225
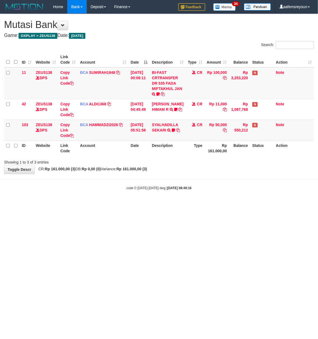
click at [28, 175] on body "Toggle navigation Home Bank Account List Mutasi Bank Search Sync Note Mutasi De…" at bounding box center [159, 102] width 318 height 204
click at [133, 194] on body "Toggle navigation Home Bank Account List Mutasi Bank Search Sync Note Mutasi De…" at bounding box center [159, 102] width 318 height 204
click at [134, 196] on body "Toggle navigation Home Bank Account List Mutasi Bank Search Sync Note Mutasi De…" at bounding box center [159, 102] width 318 height 204
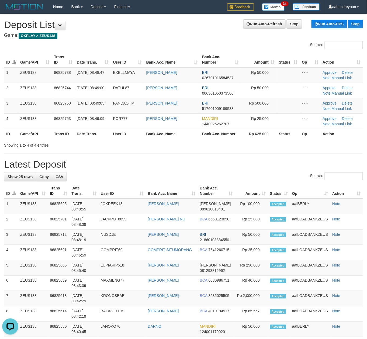
drag, startPoint x: 243, startPoint y: 162, endPoint x: 254, endPoint y: 164, distance: 11.3
click at [245, 163] on h1 "Latest Deposit" at bounding box center [183, 164] width 359 height 11
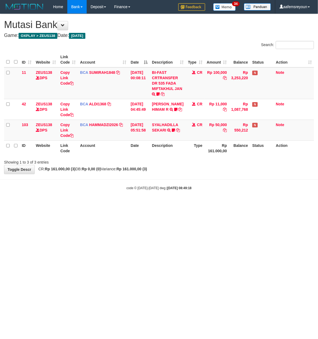
click at [134, 202] on body "Toggle navigation Home Bank Account List Mutasi Bank Search Sync Note Mutasi De…" at bounding box center [159, 102] width 318 height 204
drag, startPoint x: 138, startPoint y: 207, endPoint x: 136, endPoint y: 210, distance: 3.2
click at [137, 204] on html "Toggle navigation Home Bank Account List Mutasi Bank Search Sync Note Mutasi De…" at bounding box center [159, 102] width 318 height 204
click at [131, 203] on body "Toggle navigation Home Bank Account List Mutasi Bank Search Sync Note Mutasi De…" at bounding box center [159, 102] width 318 height 204
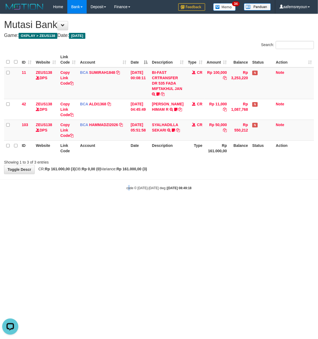
click at [128, 203] on body "Toggle navigation Home Bank Account List Mutasi Bank Search Sync Note Mutasi De…" at bounding box center [159, 102] width 318 height 204
click at [125, 201] on body "Toggle navigation Home Bank Account List Mutasi Bank Search Sync Note Mutasi De…" at bounding box center [159, 102] width 318 height 204
drag, startPoint x: 132, startPoint y: 189, endPoint x: 138, endPoint y: 177, distance: 13.0
click at [132, 188] on small "code © 2012-2018 dwg | 2025/08/31 08:49:27" at bounding box center [159, 188] width 65 height 4
click at [149, 185] on body "Toggle navigation Home Bank Account List Mutasi Bank Search Sync Note Mutasi De…" at bounding box center [159, 102] width 318 height 204
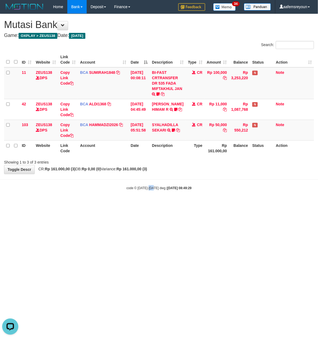
drag, startPoint x: 154, startPoint y: 193, endPoint x: 59, endPoint y: 180, distance: 96.1
click at [149, 189] on body "Toggle navigation Home Bank Account List Mutasi Bank Search Sync Note Mutasi De…" at bounding box center [159, 102] width 318 height 204
click at [149, 196] on body "Toggle navigation Home Bank Account List Mutasi Bank Search Sync Note Mutasi De…" at bounding box center [159, 102] width 318 height 204
click at [149, 195] on body "Toggle navigation Home Bank Account List Mutasi Bank Search Sync Note Mutasi De…" at bounding box center [159, 102] width 318 height 204
click at [148, 189] on small "code © 2012-2018 dwg | 2025/08/31 08:49:35" at bounding box center [159, 188] width 65 height 4
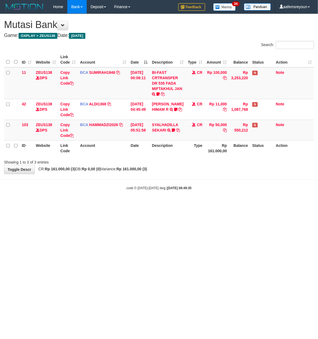
drag, startPoint x: 0, startPoint y: 0, endPoint x: 147, endPoint y: 190, distance: 240.2
click at [147, 190] on small "code © 2012-2018 dwg | 2025/08/31 08:49:35" at bounding box center [159, 188] width 65 height 4
click at [144, 196] on body "Toggle navigation Home Bank Account List Mutasi Bank Search Sync Note Mutasi De…" at bounding box center [159, 102] width 318 height 204
click at [145, 196] on body "Toggle navigation Home Bank Account List Mutasi Bank Search Sync Note Mutasi De…" at bounding box center [159, 102] width 318 height 204
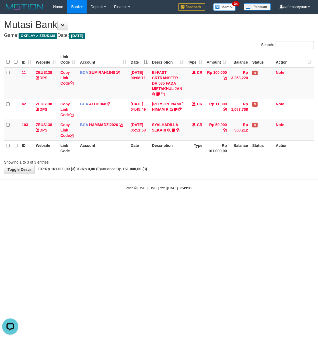
click at [143, 194] on body "Toggle navigation Home Bank Account List Mutasi Bank Search Sync Note Mutasi De…" at bounding box center [159, 102] width 318 height 204
click at [142, 193] on body "Toggle navigation Home Bank Account List Mutasi Bank Search Sync Note Mutasi De…" at bounding box center [159, 102] width 318 height 204
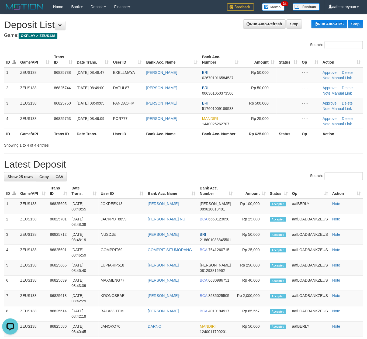
drag, startPoint x: 234, startPoint y: 155, endPoint x: 259, endPoint y: 159, distance: 25.1
click at [243, 157] on div "**********" at bounding box center [183, 316] width 367 height 605
drag, startPoint x: 199, startPoint y: 152, endPoint x: 212, endPoint y: 157, distance: 14.2
click at [204, 154] on div "**********" at bounding box center [183, 316] width 367 height 605
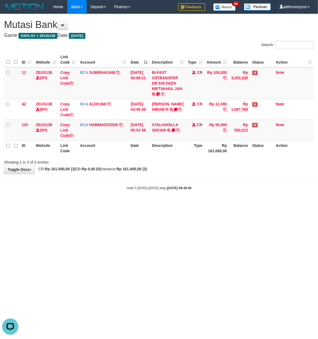
click at [124, 183] on body "Toggle navigation Home Bank Account List Mutasi Bank Search Sync Note Mutasi De…" at bounding box center [159, 102] width 318 height 204
click at [123, 184] on body "Toggle navigation Home Bank Account List Mutasi Bank Search Sync Note Mutasi De…" at bounding box center [159, 102] width 318 height 204
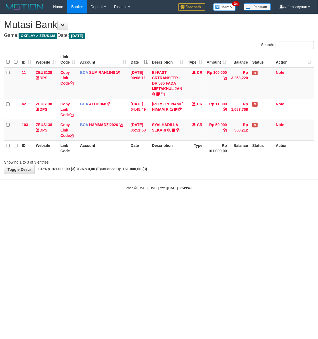
click at [123, 183] on body "Toggle navigation Home Bank Account List Mutasi Bank Search Sync Note Mutasi De…" at bounding box center [159, 102] width 318 height 204
click at [108, 177] on body "Toggle navigation Home Bank Account List Mutasi Bank Search Sync Note Mutasi De…" at bounding box center [159, 102] width 318 height 204
click at [177, 188] on body "Toggle navigation Home Bank Account List Mutasi Bank Search Sync Note Mutasi De…" at bounding box center [159, 102] width 318 height 204
drag, startPoint x: 174, startPoint y: 220, endPoint x: 171, endPoint y: 218, distance: 2.9
click at [174, 204] on html "Toggle navigation Home Bank Account List Mutasi Bank Search Sync Note Mutasi De…" at bounding box center [159, 102] width 318 height 204
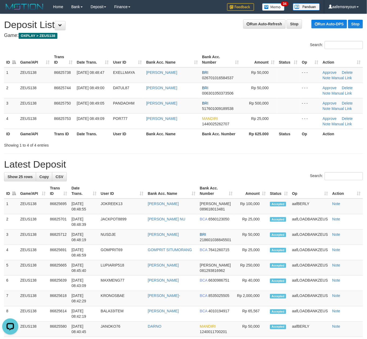
click at [228, 165] on h1 "Latest Deposit" at bounding box center [183, 164] width 359 height 11
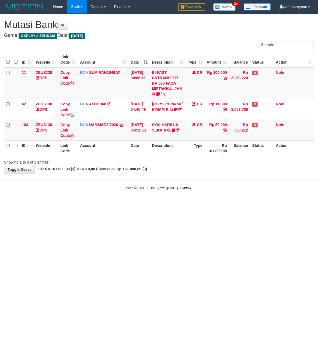
click at [162, 204] on html "Toggle navigation Home Bank Account List Mutasi Bank Search Sync Note Mutasi De…" at bounding box center [159, 102] width 318 height 204
click at [91, 202] on body "Toggle navigation Home Bank Account List Mutasi Bank Search Sync Note Mutasi De…" at bounding box center [159, 102] width 318 height 204
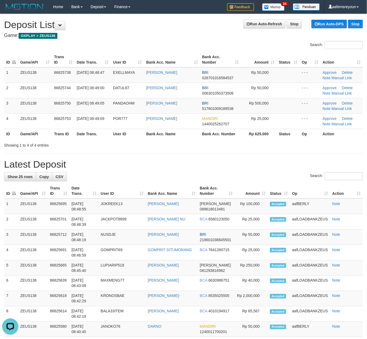
drag, startPoint x: 217, startPoint y: 158, endPoint x: 226, endPoint y: 160, distance: 8.9
click at [223, 160] on div "**********" at bounding box center [183, 316] width 367 height 605
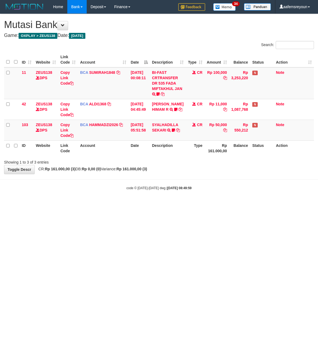
click at [77, 204] on html "Toggle navigation Home Bank Account List Mutasi Bank Search Sync Note Mutasi De…" at bounding box center [159, 102] width 318 height 204
click at [65, 182] on body "Toggle navigation Home Bank Account List Mutasi Bank Search Sync Note Mutasi De…" at bounding box center [159, 102] width 318 height 204
click at [63, 174] on div "**********" at bounding box center [159, 94] width 318 height 160
drag, startPoint x: 0, startPoint y: 0, endPoint x: 0, endPoint y: 174, distance: 173.6
click at [61, 174] on div "**********" at bounding box center [159, 94] width 318 height 160
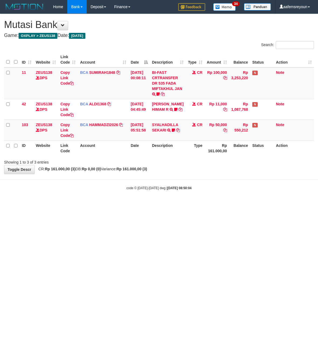
click at [104, 193] on body "Toggle navigation Home Bank Account List Mutasi Bank Search Sync Note Mutasi De…" at bounding box center [159, 102] width 318 height 204
click at [100, 192] on body "Toggle navigation Home Bank Account List Mutasi Bank Search Sync Note Mutasi De…" at bounding box center [159, 102] width 318 height 204
click at [96, 188] on div "code © 2012-2018 dwg | 2025/08/31 08:50:05" at bounding box center [159, 187] width 318 height 5
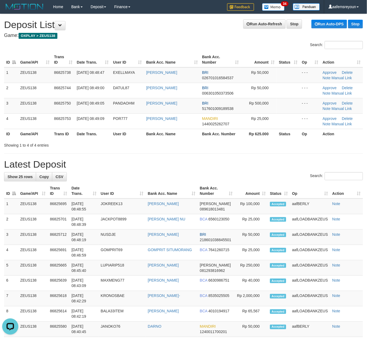
click at [263, 146] on div "Showing 1 to 4 of 4 entries" at bounding box center [183, 144] width 367 height 8
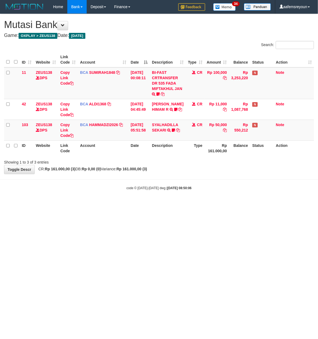
click at [96, 187] on div "code © [DATE]-[DATE] dwg | [DATE] 08:50:06" at bounding box center [159, 187] width 318 height 5
drag, startPoint x: 95, startPoint y: 188, endPoint x: 201, endPoint y: 194, distance: 106.1
click at [95, 188] on div "code © 2012-2018 dwg | 2025/08/31 08:50:06" at bounding box center [159, 187] width 318 height 5
drag, startPoint x: 169, startPoint y: 231, endPoint x: 170, endPoint y: 229, distance: 2.7
click at [170, 204] on html "Toggle navigation Home Bank Account List Mutasi Bank Search Sync Note Mutasi De…" at bounding box center [159, 102] width 318 height 204
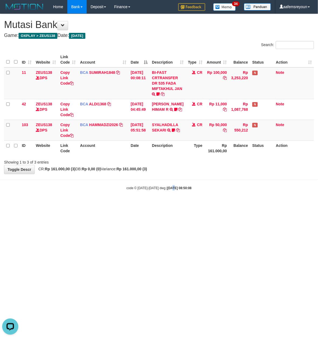
click at [170, 204] on html "Toggle navigation Home Bank Account List Mutasi Bank Search Sync Note Mutasi De…" at bounding box center [159, 102] width 318 height 204
drag, startPoint x: 170, startPoint y: 228, endPoint x: 168, endPoint y: 226, distance: 3.1
click at [169, 204] on html "Toggle navigation Home Bank Account List Mutasi Bank Search Sync Note Mutasi De…" at bounding box center [159, 102] width 318 height 204
click at [168, 204] on html "Toggle navigation Home Bank Account List Mutasi Bank Search Sync Note Mutasi De…" at bounding box center [159, 102] width 318 height 204
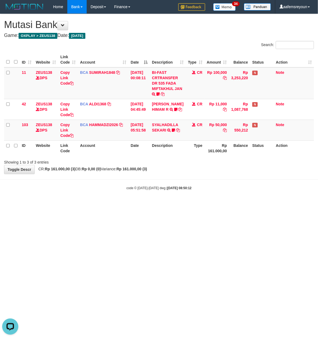
click at [175, 204] on html "Toggle navigation Home Bank Account List Mutasi Bank Search Sync Note Mutasi De…" at bounding box center [159, 102] width 318 height 204
drag, startPoint x: 174, startPoint y: 286, endPoint x: 109, endPoint y: 247, distance: 75.7
click at [171, 204] on html "Toggle navigation Home Bank Account List Mutasi Bank Search Sync Note Mutasi De…" at bounding box center [159, 102] width 318 height 204
click at [137, 204] on html "Toggle navigation Home Bank Account List Mutasi Bank Search Sync Note Mutasi De…" at bounding box center [159, 102] width 318 height 204
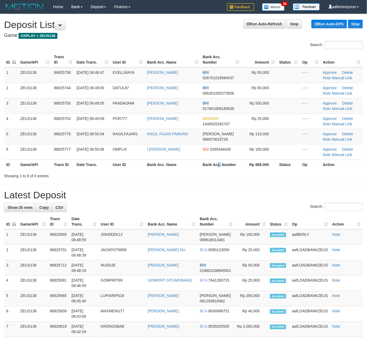
click at [217, 164] on th "Bank Acc. Number" at bounding box center [221, 165] width 41 height 10
click at [253, 174] on div "Showing 1 to 6 of 6 entries" at bounding box center [183, 175] width 367 height 8
drag, startPoint x: 231, startPoint y: 187, endPoint x: 251, endPoint y: 191, distance: 20.4
click at [233, 188] on div "**********" at bounding box center [183, 332] width 367 height 636
drag, startPoint x: 218, startPoint y: 201, endPoint x: 285, endPoint y: 203, distance: 66.9
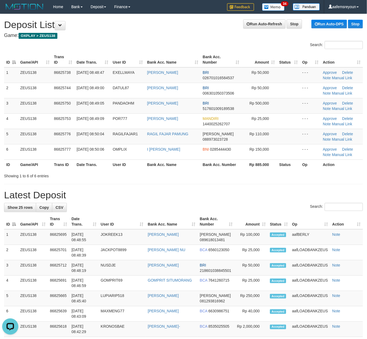
click at [225, 198] on div "**********" at bounding box center [183, 332] width 367 height 636
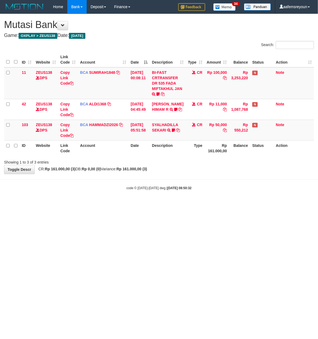
click at [98, 203] on html "Toggle navigation Home Bank Account List Mutasi Bank Search Sync Note Mutasi De…" at bounding box center [159, 102] width 318 height 204
click at [98, 202] on body "Toggle navigation Home Bank Account List Mutasi Bank Search Sync Note Mutasi De…" at bounding box center [159, 102] width 318 height 204
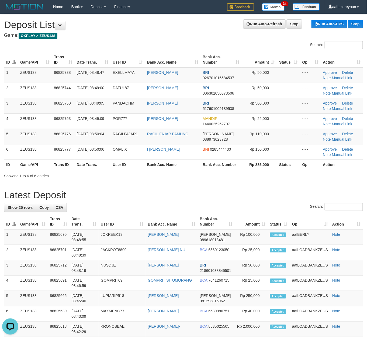
drag, startPoint x: 263, startPoint y: 181, endPoint x: 372, endPoint y: 184, distance: 109.3
click at [264, 181] on div "**********" at bounding box center [183, 332] width 367 height 636
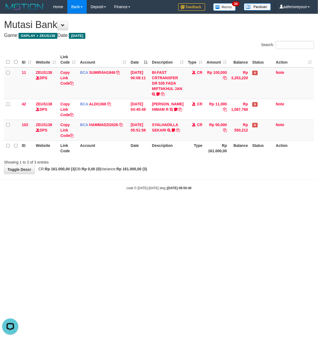
drag, startPoint x: 88, startPoint y: 194, endPoint x: 75, endPoint y: 189, distance: 14.3
click at [87, 193] on body "Toggle navigation Home Bank Account List Mutasi Bank Search Sync Note Mutasi De…" at bounding box center [159, 102] width 318 height 204
drag, startPoint x: 0, startPoint y: 0, endPoint x: 52, endPoint y: 189, distance: 195.8
click at [52, 188] on div "code © 2012-2018 dwg | 2025/08/31 08:50:43" at bounding box center [159, 187] width 318 height 5
drag, startPoint x: 57, startPoint y: 192, endPoint x: 49, endPoint y: 191, distance: 8.1
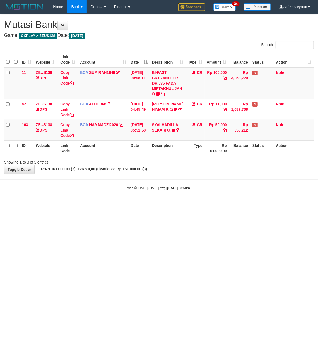
click at [53, 192] on body "Toggle navigation Home Bank Account List Mutasi Bank Search Sync Note Mutasi De…" at bounding box center [159, 102] width 318 height 204
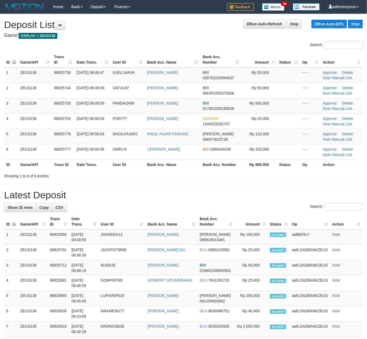
drag, startPoint x: 292, startPoint y: 188, endPoint x: 296, endPoint y: 187, distance: 4.1
click at [293, 188] on div "**********" at bounding box center [183, 332] width 367 height 636
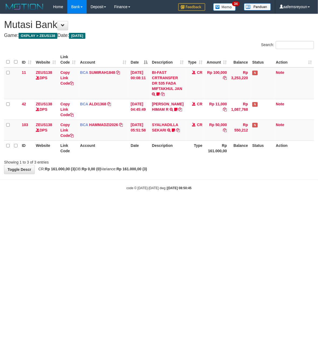
drag, startPoint x: 0, startPoint y: 0, endPoint x: 78, endPoint y: 188, distance: 203.6
click at [78, 189] on div "code © 2012-2018 dwg | 2025/08/31 08:50:45" at bounding box center [159, 187] width 318 height 5
click at [76, 177] on body "Toggle navigation Home Bank Account List Mutasi Bank Search Sync Note Mutasi De…" at bounding box center [159, 102] width 318 height 204
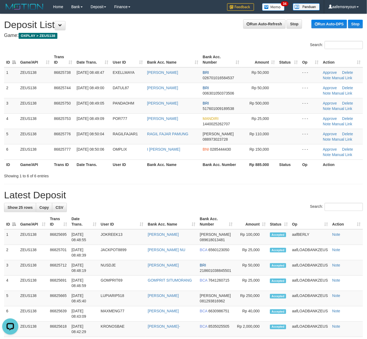
click at [273, 184] on div "**********" at bounding box center [183, 332] width 367 height 636
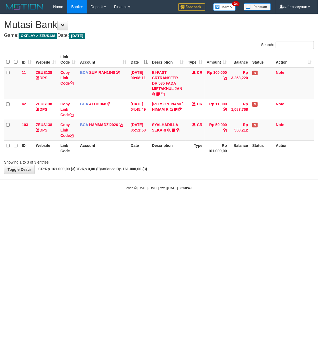
click at [76, 177] on body "Toggle navigation Home Bank Account List Mutasi Bank Search Sync Note Mutasi De…" at bounding box center [159, 102] width 318 height 204
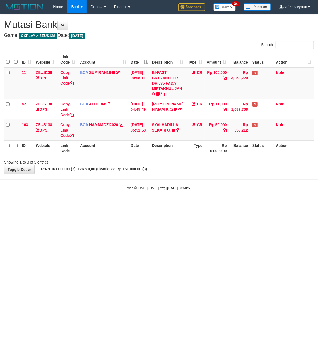
click at [76, 177] on body "Toggle navigation Home Bank Account List Mutasi Bank Search Sync Note Mutasi De…" at bounding box center [159, 102] width 318 height 204
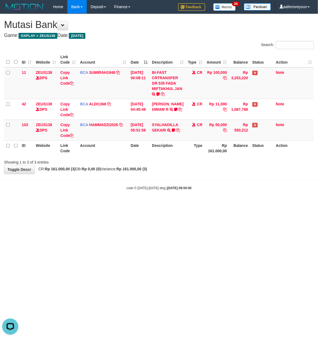
click at [75, 174] on div "**********" at bounding box center [159, 94] width 318 height 160
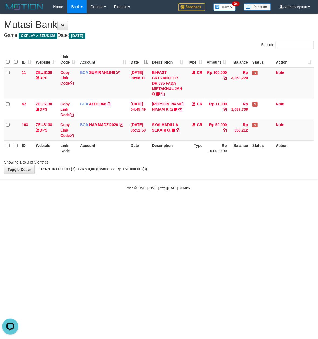
click at [75, 174] on div "**********" at bounding box center [159, 94] width 318 height 160
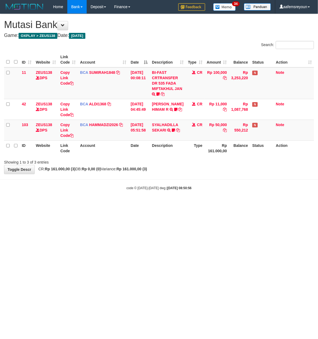
click at [75, 174] on div "**********" at bounding box center [159, 94] width 318 height 160
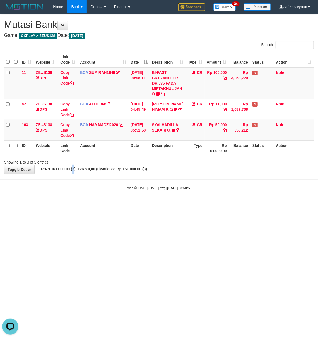
drag, startPoint x: 0, startPoint y: 0, endPoint x: 74, endPoint y: 174, distance: 188.9
click at [74, 174] on div "**********" at bounding box center [159, 94] width 318 height 160
click at [70, 169] on strong "Rp 161.000,00 (3)" at bounding box center [60, 169] width 31 height 4
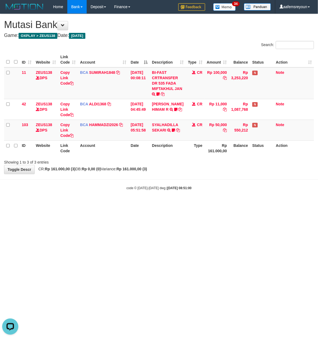
click at [70, 169] on strong "Rp 161.000,00 (3)" at bounding box center [60, 169] width 31 height 4
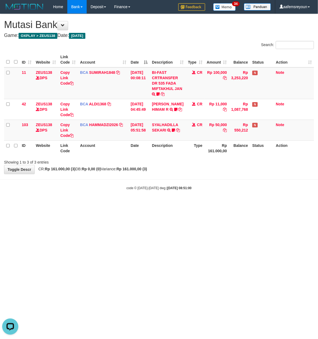
click at [70, 169] on strong "Rp 161.000,00 (3)" at bounding box center [60, 169] width 31 height 4
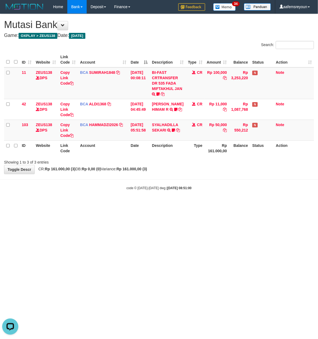
click at [70, 169] on strong "Rp 161.000,00 (3)" at bounding box center [60, 169] width 31 height 4
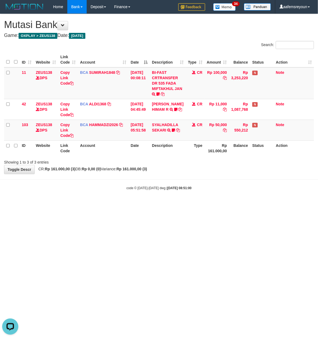
click at [70, 169] on strong "Rp 161.000,00 (3)" at bounding box center [60, 169] width 31 height 4
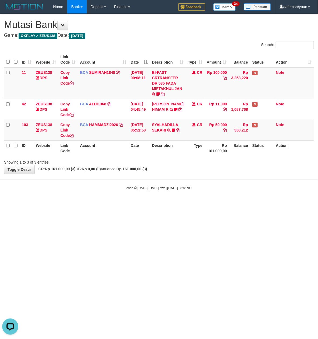
click at [70, 169] on strong "Rp 161.000,00 (3)" at bounding box center [60, 169] width 31 height 4
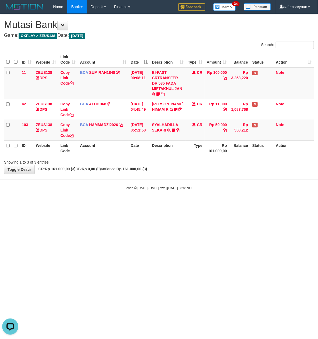
click at [70, 169] on strong "Rp 161.000,00 (3)" at bounding box center [60, 169] width 31 height 4
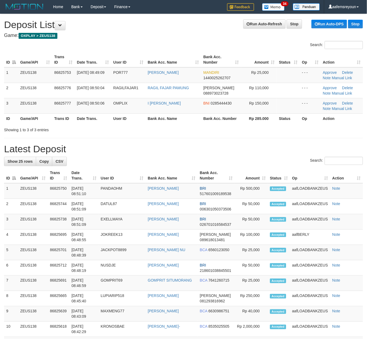
click at [195, 149] on h1 "Latest Deposit" at bounding box center [183, 149] width 359 height 11
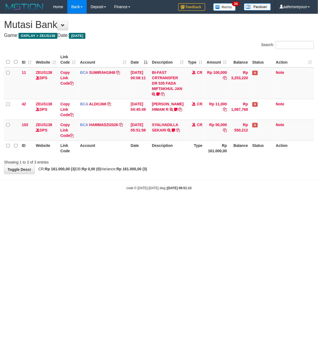
click at [133, 174] on div "**********" at bounding box center [159, 94] width 318 height 160
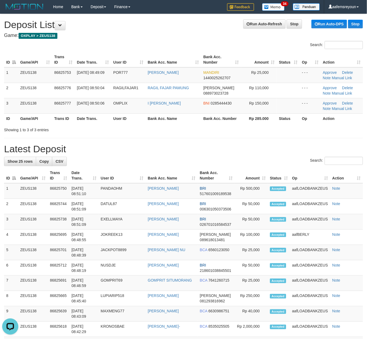
drag, startPoint x: 310, startPoint y: 143, endPoint x: 314, endPoint y: 143, distance: 3.9
click at [310, 141] on div "**********" at bounding box center [183, 309] width 367 height 590
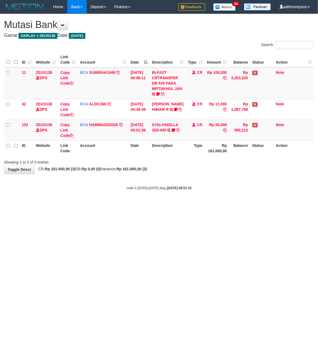
click at [126, 170] on span "CR: Rp 161.000,00 (3) DB: Rp 0,00 (0) Variance: Rp 161.000,00 (3)" at bounding box center [92, 169] width 112 height 4
drag, startPoint x: 177, startPoint y: 255, endPoint x: 173, endPoint y: 254, distance: 3.9
click at [174, 204] on html "Toggle navigation Home Bank Account List Mutasi Bank Search Sync Note Mutasi De…" at bounding box center [159, 102] width 318 height 204
click at [137, 204] on html "Toggle navigation Home Bank Account List Mutasi Bank Search Sync Note Mutasi De…" at bounding box center [159, 102] width 318 height 204
drag, startPoint x: 138, startPoint y: 246, endPoint x: 151, endPoint y: 248, distance: 13.7
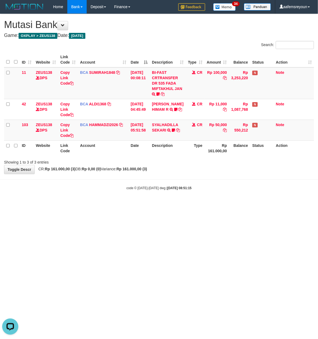
click at [145, 204] on html "Toggle navigation Home Bank Account List Mutasi Bank Search Sync Note Mutasi De…" at bounding box center [159, 102] width 318 height 204
click at [161, 204] on html "Toggle navigation Home Bank Account List Mutasi Bank Search Sync Note Mutasi De…" at bounding box center [159, 102] width 318 height 204
click at [159, 204] on html "Toggle navigation Home Bank Account List Mutasi Bank Search Sync Note Mutasi De…" at bounding box center [159, 102] width 318 height 204
click at [166, 204] on html "Toggle navigation Home Bank Account List Mutasi Bank Search Sync Note Mutasi De…" at bounding box center [159, 102] width 318 height 204
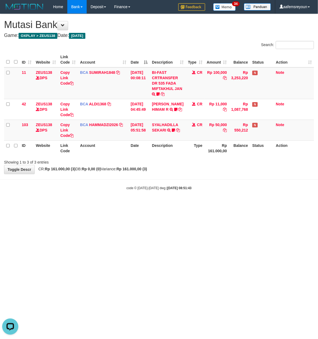
click at [166, 204] on html "Toggle navigation Home Bank Account List Mutasi Bank Search Sync Note Mutasi De…" at bounding box center [159, 102] width 318 height 204
click at [165, 204] on html "Toggle navigation Home Bank Account List Mutasi Bank Search Sync Note Mutasi De…" at bounding box center [159, 102] width 318 height 204
click at [164, 203] on body "Toggle navigation Home Bank Account List Mutasi Bank Search Sync Note Mutasi De…" at bounding box center [159, 102] width 318 height 204
click at [143, 204] on html "Toggle navigation Home Bank Account List Mutasi Bank Search Sync Note Mutasi De…" at bounding box center [159, 102] width 318 height 204
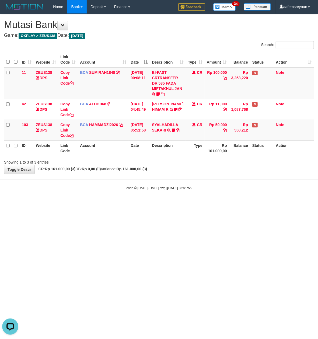
click at [144, 204] on body "Toggle navigation Home Bank Account List Mutasi Bank Search Sync Note Mutasi De…" at bounding box center [159, 102] width 318 height 204
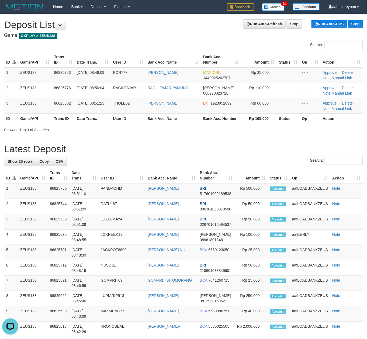
click at [224, 123] on th "Bank Acc. Number" at bounding box center [221, 119] width 40 height 10
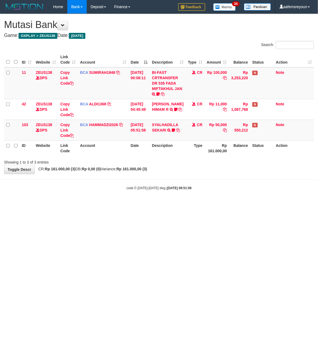
click at [138, 190] on body "Toggle navigation Home Bank Account List Mutasi Bank Search Sync Note Mutasi De…" at bounding box center [159, 102] width 318 height 204
drag, startPoint x: 133, startPoint y: 183, endPoint x: 135, endPoint y: 184, distance: 2.7
drag, startPoint x: 135, startPoint y: 184, endPoint x: 155, endPoint y: 218, distance: 39.6
click at [155, 204] on html "Toggle navigation Home Bank Account List Mutasi Bank Search Sync Note Mutasi De…" at bounding box center [159, 102] width 318 height 204
click at [95, 204] on html "Toggle navigation Home Bank Account List Mutasi Bank Search Sync Note Mutasi De…" at bounding box center [159, 102] width 318 height 204
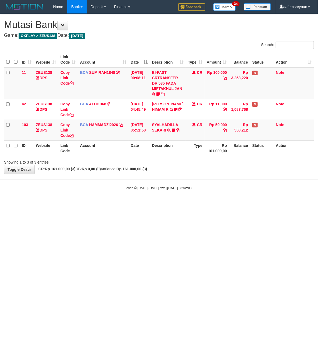
click at [98, 204] on html "Toggle navigation Home Bank Account List Mutasi Bank Search Sync Note Mutasi De…" at bounding box center [159, 102] width 318 height 204
click at [101, 204] on html "Toggle navigation Home Bank Account List Mutasi Bank Search Sync Note Mutasi De…" at bounding box center [159, 102] width 318 height 204
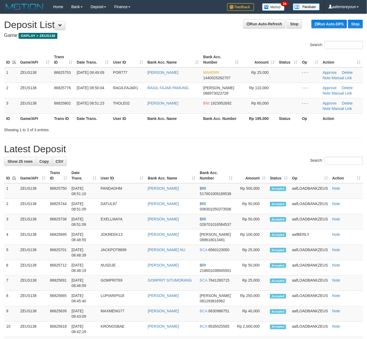
click at [304, 153] on h1 "Latest Deposit" at bounding box center [183, 149] width 359 height 11
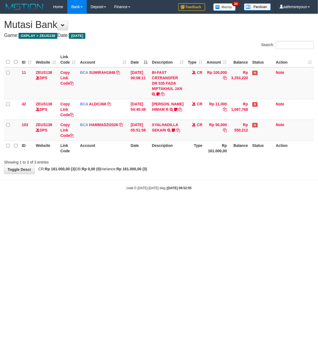
click at [111, 204] on html "Toggle navigation Home Bank Account List Mutasi Bank Search Sync Note Mutasi De…" at bounding box center [159, 102] width 318 height 204
drag, startPoint x: 111, startPoint y: 206, endPoint x: 115, endPoint y: 204, distance: 4.3
click at [115, 204] on html "Toggle navigation Home Bank Account List Mutasi Bank Search Sync Note Mutasi De…" at bounding box center [159, 102] width 318 height 204
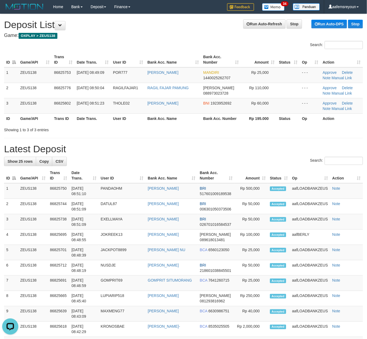
click at [318, 150] on h1 "Latest Deposit" at bounding box center [183, 149] width 359 height 11
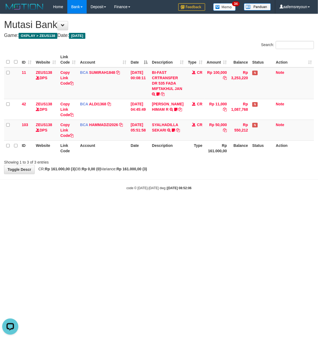
click at [145, 204] on html "Toggle navigation Home Bank Account List Mutasi Bank Search Sync Note Mutasi De…" at bounding box center [159, 102] width 318 height 204
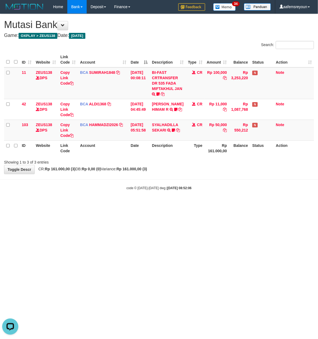
click at [145, 204] on html "Toggle navigation Home Bank Account List Mutasi Bank Search Sync Note Mutasi De…" at bounding box center [159, 102] width 318 height 204
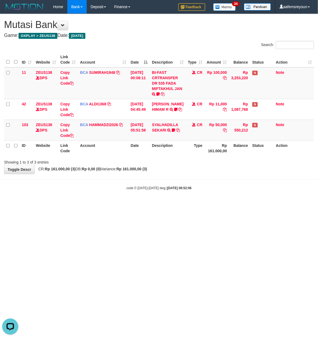
click at [145, 204] on html "Toggle navigation Home Bank Account List Mutasi Bank Search Sync Note Mutasi De…" at bounding box center [159, 102] width 318 height 204
click at [188, 204] on html "Toggle navigation Home Bank Account List Mutasi Bank Search Sync Note Mutasi De…" at bounding box center [159, 102] width 318 height 204
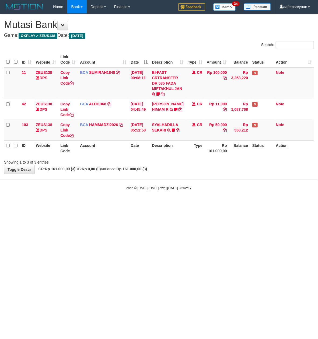
click at [187, 204] on html "Toggle navigation Home Bank Account List Mutasi Bank Search Sync Note Mutasi De…" at bounding box center [159, 102] width 318 height 204
click at [126, 202] on body "Toggle navigation Home Bank Account List Mutasi Bank Search Sync Note Mutasi De…" at bounding box center [159, 102] width 318 height 204
click at [125, 202] on body "Toggle navigation Home Bank Account List Mutasi Bank Search Sync Note Mutasi De…" at bounding box center [159, 102] width 318 height 204
click at [172, 204] on html "Toggle navigation Home Bank Account List Mutasi Bank Search Sync Note Mutasi De…" at bounding box center [159, 102] width 318 height 204
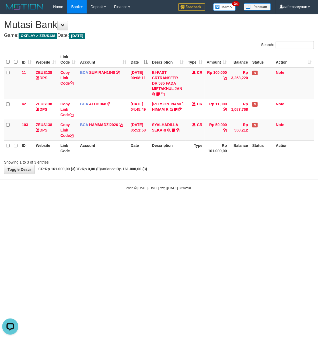
click at [172, 204] on html "Toggle navigation Home Bank Account List Mutasi Bank Search Sync Note Mutasi De…" at bounding box center [159, 102] width 318 height 204
click at [171, 204] on html "Toggle navigation Home Bank Account List Mutasi Bank Search Sync Note Mutasi De…" at bounding box center [159, 102] width 318 height 204
click at [167, 204] on html "Toggle navigation Home Bank Account List Mutasi Bank Search Sync Note Mutasi De…" at bounding box center [159, 102] width 318 height 204
drag, startPoint x: 167, startPoint y: 277, endPoint x: 175, endPoint y: 272, distance: 9.1
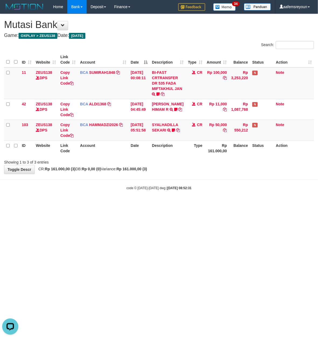
click at [168, 204] on html "Toggle navigation Home Bank Account List Mutasi Bank Search Sync Note Mutasi De…" at bounding box center [159, 102] width 318 height 204
click at [195, 202] on body "Toggle navigation Home Bank Account List Mutasi Bank Search Sync Note Mutasi De…" at bounding box center [159, 102] width 318 height 204
drag, startPoint x: 178, startPoint y: 220, endPoint x: 163, endPoint y: 215, distance: 15.8
click at [164, 204] on html "Toggle navigation Home Bank Account List Mutasi Bank Search Sync Note Mutasi De…" at bounding box center [159, 102] width 318 height 204
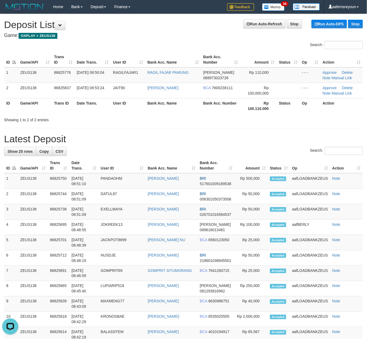
click at [250, 143] on h1 "Latest Deposit" at bounding box center [183, 139] width 359 height 11
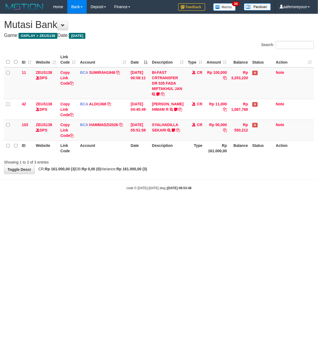
click at [188, 203] on body "Toggle navigation Home Bank Account List Mutasi Bank Search Sync Note Mutasi De…" at bounding box center [159, 102] width 318 height 204
drag, startPoint x: 0, startPoint y: 0, endPoint x: 188, endPoint y: 203, distance: 276.8
click at [188, 203] on body "Toggle navigation Home Bank Account List Mutasi Bank Search Sync Note Mutasi De…" at bounding box center [159, 102] width 318 height 204
click at [144, 200] on body "Toggle navigation Home Bank Account List Mutasi Bank Search Sync Note Mutasi De…" at bounding box center [159, 102] width 318 height 204
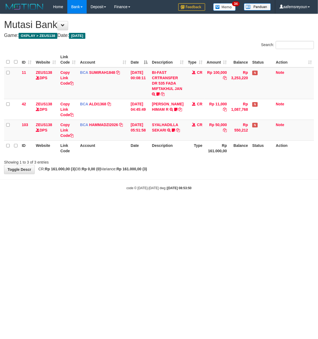
click at [144, 200] on body "Toggle navigation Home Bank Account List Mutasi Bank Search Sync Note Mutasi De…" at bounding box center [159, 102] width 318 height 204
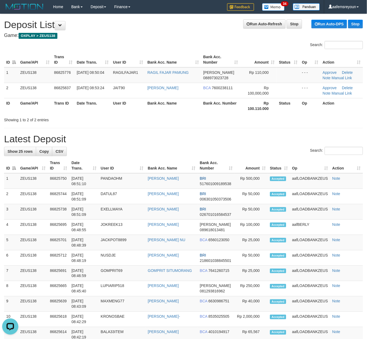
click at [291, 139] on h1 "Latest Deposit" at bounding box center [183, 139] width 359 height 11
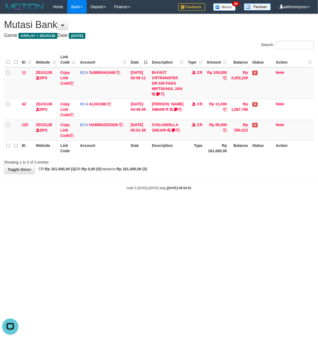
drag, startPoint x: 115, startPoint y: 240, endPoint x: 112, endPoint y: 239, distance: 3.2
click at [112, 204] on html "Toggle navigation Home Bank Account List Mutasi Bank Search Sync Note Mutasi De…" at bounding box center [159, 102] width 318 height 204
click at [105, 204] on html "Toggle navigation Home Bank Account List Mutasi Bank Search Sync Note Mutasi De…" at bounding box center [159, 102] width 318 height 204
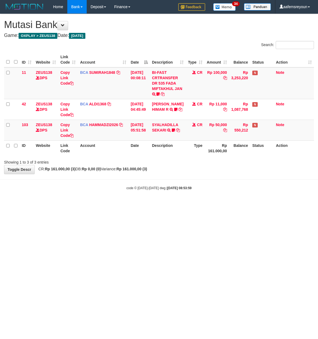
click at [108, 204] on html "Toggle navigation Home Bank Account List Mutasi Bank Search Sync Note Mutasi De…" at bounding box center [159, 102] width 318 height 204
click at [109, 204] on html "Toggle navigation Home Bank Account List Mutasi Bank Search Sync Note Mutasi De…" at bounding box center [159, 102] width 318 height 204
drag, startPoint x: 101, startPoint y: 250, endPoint x: 104, endPoint y: 251, distance: 3.5
click at [101, 204] on html "Toggle navigation Home Bank Account List Mutasi Bank Search Sync Note Mutasi De…" at bounding box center [159, 102] width 318 height 204
click at [129, 204] on html "Toggle navigation Home Bank Account List Mutasi Bank Search Sync Note Mutasi De…" at bounding box center [159, 102] width 318 height 204
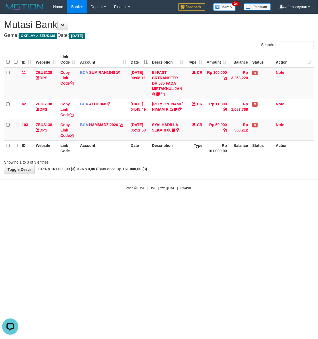
click at [128, 204] on html "Toggle navigation Home Bank Account List Mutasi Bank Search Sync Note Mutasi De…" at bounding box center [159, 102] width 318 height 204
click at [125, 204] on html "Toggle navigation Home Bank Account List Mutasi Bank Search Sync Note Mutasi De…" at bounding box center [159, 102] width 318 height 204
drag, startPoint x: 114, startPoint y: 217, endPoint x: 111, endPoint y: 212, distance: 5.4
click at [111, 204] on html "Toggle navigation Home Bank Account List Mutasi Bank Search Sync Note Mutasi De…" at bounding box center [159, 102] width 318 height 204
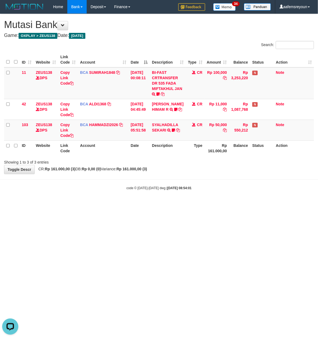
click at [112, 204] on html "Toggle navigation Home Bank Account List Mutasi Bank Search Sync Note Mutasi De…" at bounding box center [159, 102] width 318 height 204
click at [102, 184] on body "Toggle navigation Home Bank Account List Mutasi Bank Search Sync Note Mutasi De…" at bounding box center [159, 102] width 318 height 204
drag, startPoint x: 234, startPoint y: 238, endPoint x: 228, endPoint y: 234, distance: 7.1
click at [229, 204] on html "Toggle navigation Home Bank Account List Mutasi Bank Search Sync Note Mutasi De…" at bounding box center [159, 102] width 318 height 204
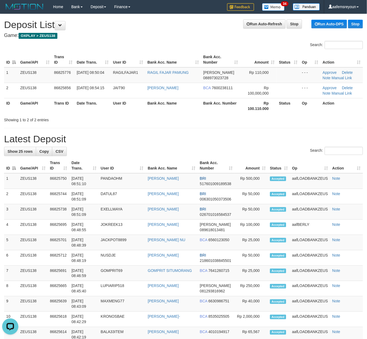
click at [239, 141] on h1 "Latest Deposit" at bounding box center [183, 139] width 359 height 11
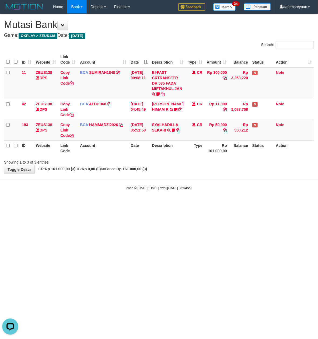
click at [142, 204] on html "Toggle navigation Home Bank Account List Mutasi Bank Search Sync Note Mutasi De…" at bounding box center [159, 102] width 318 height 204
click at [140, 204] on html "Toggle navigation Home Bank Account List Mutasi Bank Search Sync Note Mutasi De…" at bounding box center [159, 102] width 318 height 204
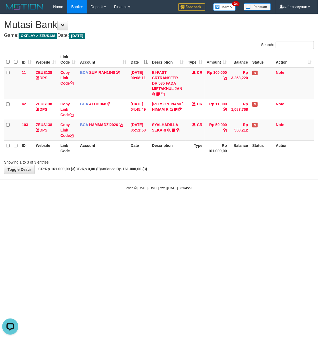
click at [139, 204] on html "Toggle navigation Home Bank Account List Mutasi Bank Search Sync Note Mutasi De…" at bounding box center [159, 102] width 318 height 204
click at [138, 204] on html "Toggle navigation Home Bank Account List Mutasi Bank Search Sync Note Mutasi De…" at bounding box center [159, 102] width 318 height 204
click at [95, 192] on body "Toggle navigation Home Bank Account List Mutasi Bank Search Sync Note Mutasi De…" at bounding box center [159, 102] width 318 height 204
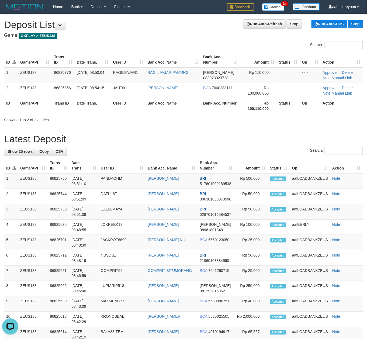
drag, startPoint x: 238, startPoint y: 116, endPoint x: 290, endPoint y: 150, distance: 62.4
click at [240, 116] on div "Showing 1 to 2 of 2 entries" at bounding box center [183, 119] width 367 height 8
click at [249, 142] on h1 "Latest Deposit" at bounding box center [183, 139] width 359 height 11
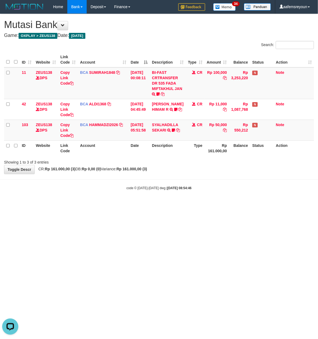
drag, startPoint x: 207, startPoint y: 210, endPoint x: 201, endPoint y: 206, distance: 7.4
click at [204, 204] on html "Toggle navigation Home Bank Account List Mutasi Bank Search Sync Note Mutasi De…" at bounding box center [159, 102] width 318 height 204
drag, startPoint x: 201, startPoint y: 205, endPoint x: 199, endPoint y: 203, distance: 3.1
click at [200, 204] on html "Toggle navigation Home Bank Account List Mutasi Bank Search Sync Note Mutasi De…" at bounding box center [159, 102] width 318 height 204
click at [199, 203] on body "Toggle navigation Home Bank Account List Mutasi Bank Search Sync Note Mutasi De…" at bounding box center [159, 102] width 318 height 204
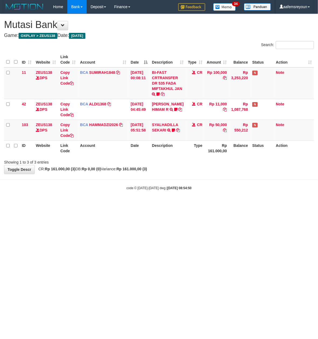
click at [198, 202] on body "Toggle navigation Home Bank Account List Mutasi Bank Search Sync Note Mutasi De…" at bounding box center [159, 102] width 318 height 204
drag, startPoint x: 200, startPoint y: 204, endPoint x: 198, endPoint y: 201, distance: 3.3
click at [198, 201] on body "Toggle navigation Home Bank Account List Mutasi Bank Search Sync Note Mutasi De…" at bounding box center [159, 102] width 318 height 204
click at [147, 204] on html "Toggle navigation Home Bank Account List Mutasi Bank Search Sync Note Mutasi De…" at bounding box center [159, 102] width 318 height 204
click at [143, 204] on html "Toggle navigation Home Bank Account List Mutasi Bank Search Sync Note Mutasi De…" at bounding box center [159, 102] width 318 height 204
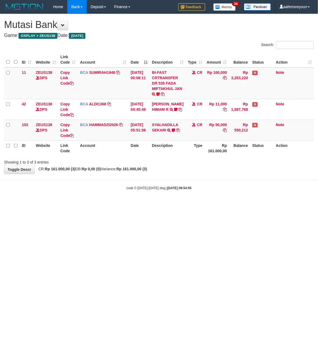
drag, startPoint x: 140, startPoint y: 173, endPoint x: 1, endPoint y: 152, distance: 141.2
click at [139, 171] on div "**********" at bounding box center [159, 94] width 318 height 160
click at [107, 177] on body "Toggle navigation Home Bank Account List Mutasi Bank Search Sync Note Mutasi De…" at bounding box center [159, 102] width 318 height 204
click at [106, 178] on body "Toggle navigation Home Bank Account List Mutasi Bank Search Sync Note Mutasi De…" at bounding box center [159, 102] width 318 height 204
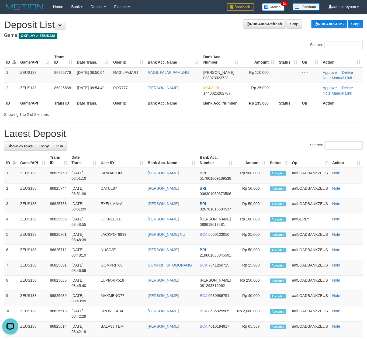
click at [228, 146] on div "Search:" at bounding box center [183, 146] width 359 height 9
drag, startPoint x: 221, startPoint y: 142, endPoint x: 372, endPoint y: 188, distance: 157.7
click at [222, 141] on div "**********" at bounding box center [183, 301] width 367 height 574
drag, startPoint x: 138, startPoint y: 134, endPoint x: 163, endPoint y: 140, distance: 26.1
click at [139, 135] on h1 "Latest Deposit" at bounding box center [183, 133] width 359 height 11
